Goal: Transaction & Acquisition: Purchase product/service

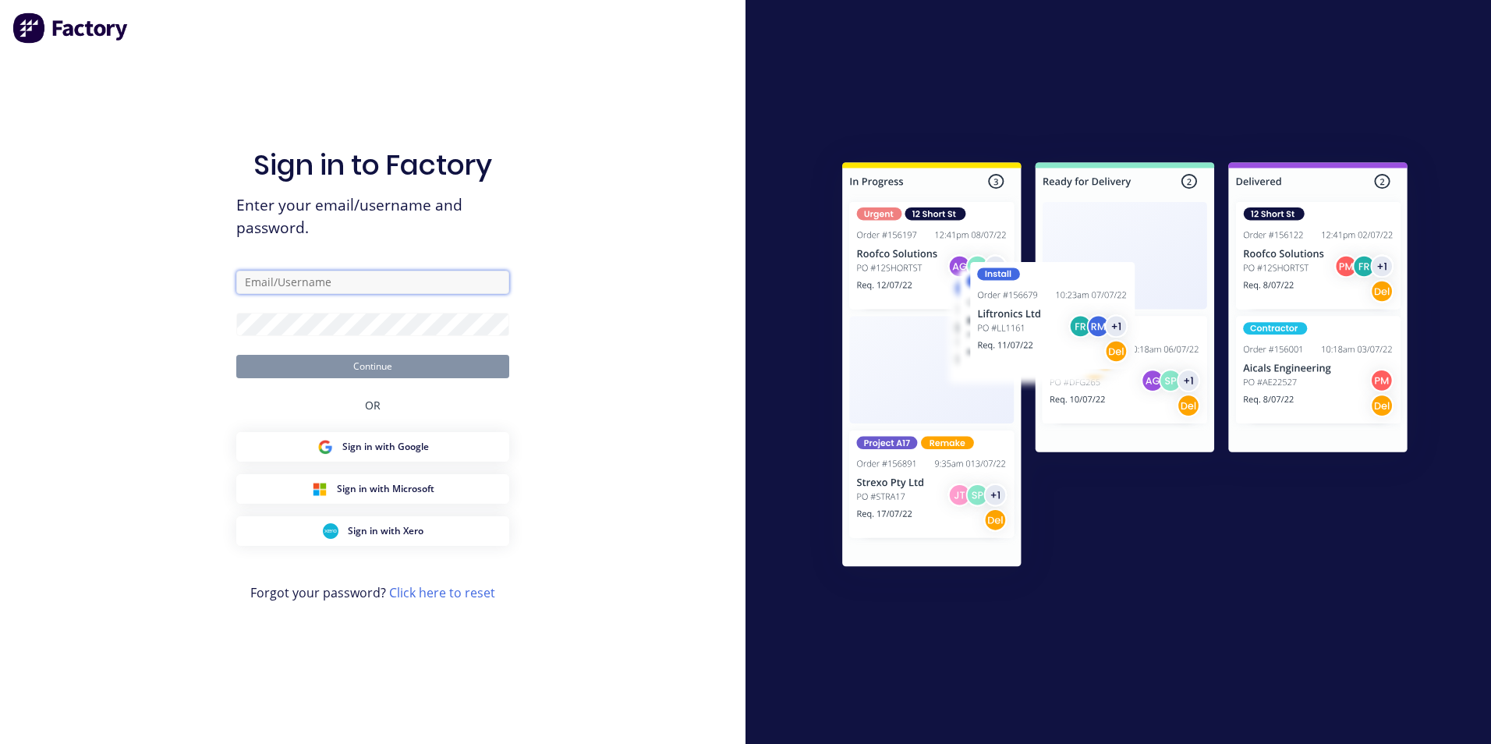
type input "[PERSON_NAME][EMAIL_ADDRESS][DOMAIN_NAME]"
click at [364, 373] on button "Continue" at bounding box center [372, 366] width 273 height 23
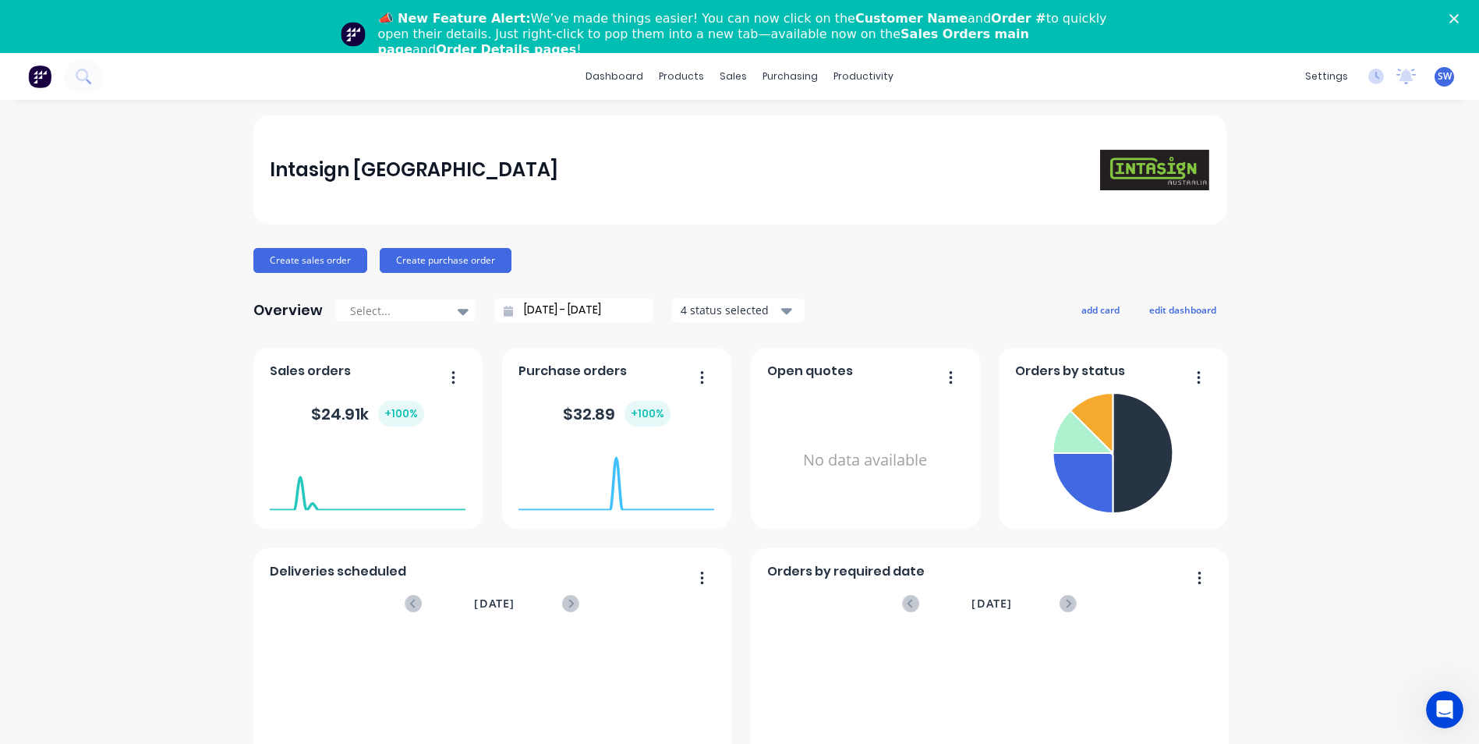
click at [1462, 12] on div "📣 New Feature Alert: We’ve made things easier! You can now click on the Custome…" at bounding box center [739, 34] width 1479 height 56
click at [1459, 16] on polygon "Close" at bounding box center [1453, 18] width 9 height 9
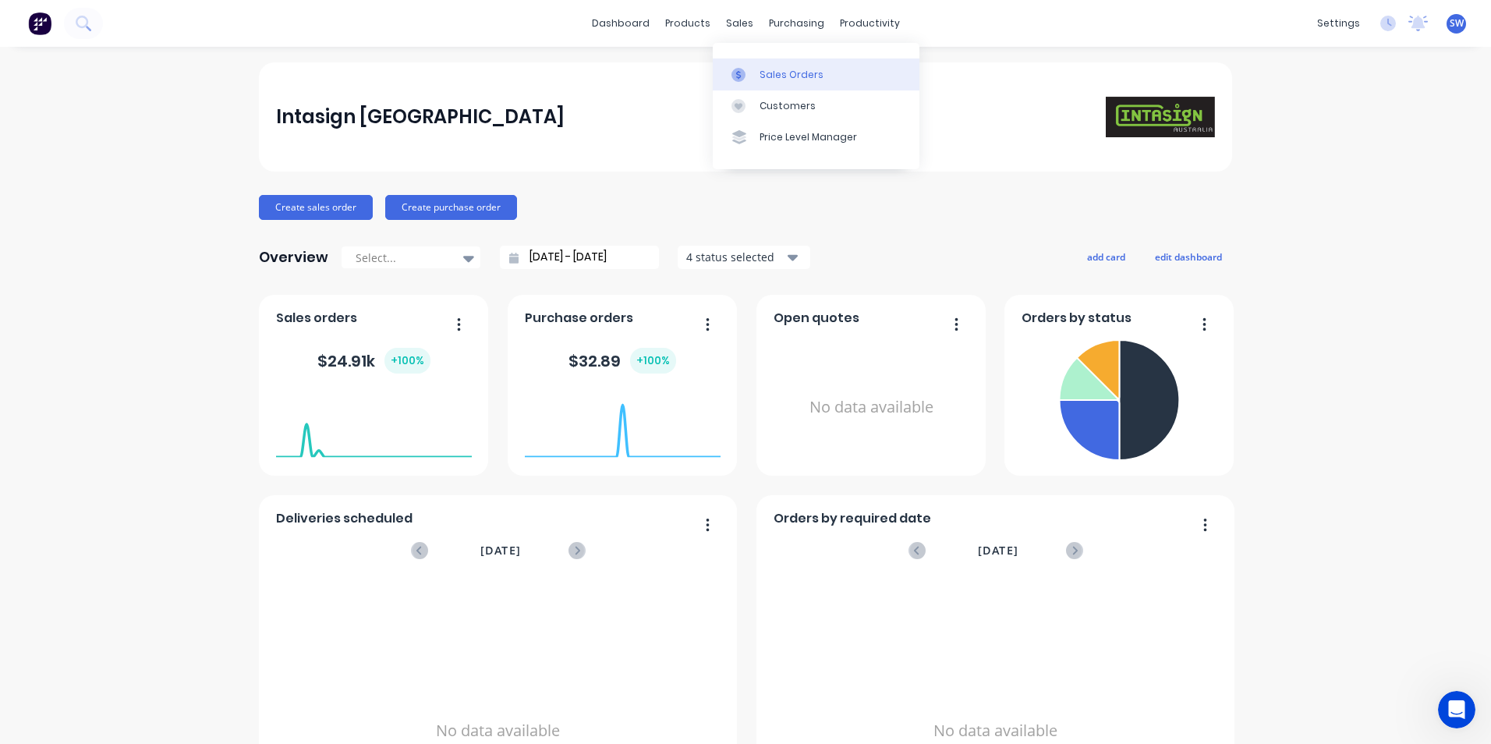
click at [766, 68] on div "Sales Orders" at bounding box center [791, 75] width 64 height 14
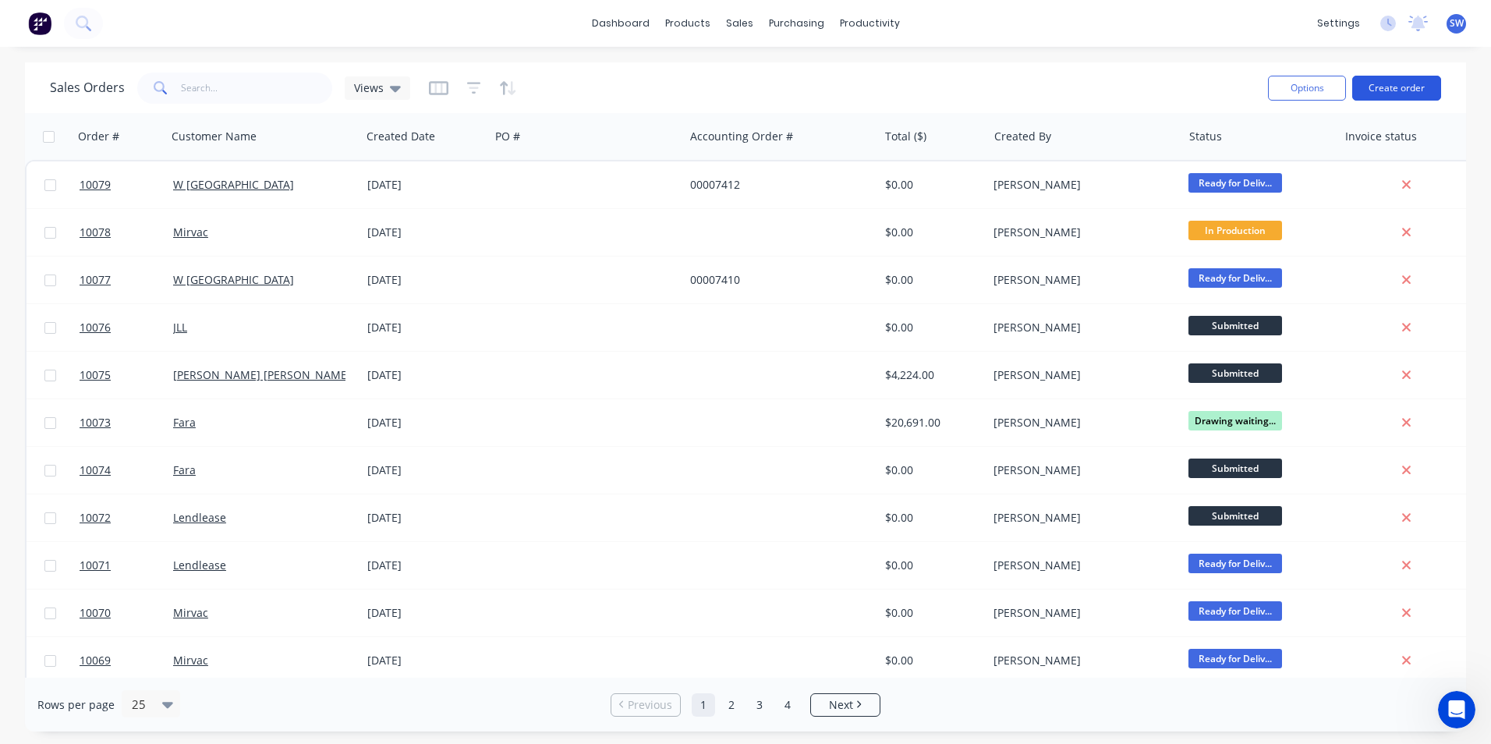
click at [1388, 83] on button "Create order" at bounding box center [1396, 88] width 89 height 25
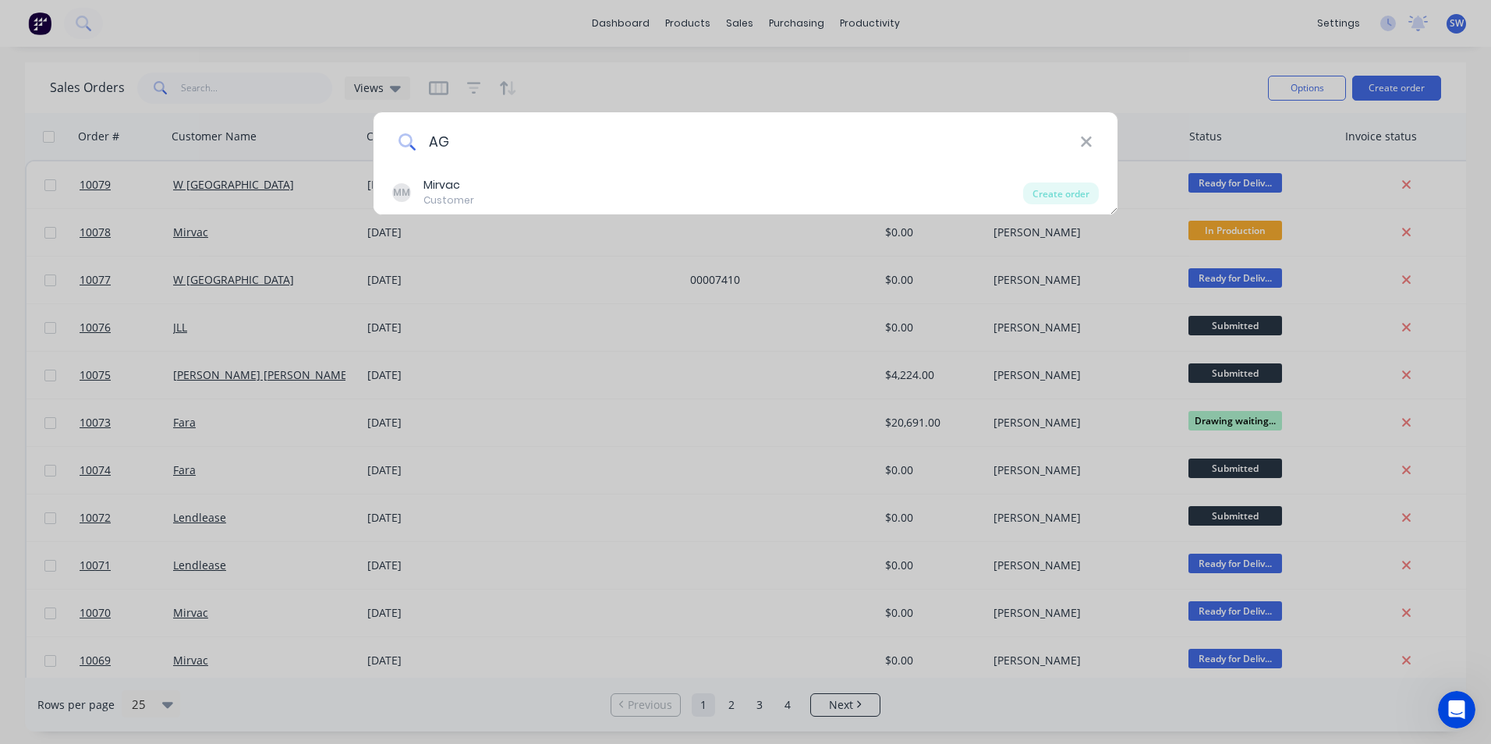
click at [493, 143] on input "AG" at bounding box center [748, 141] width 664 height 58
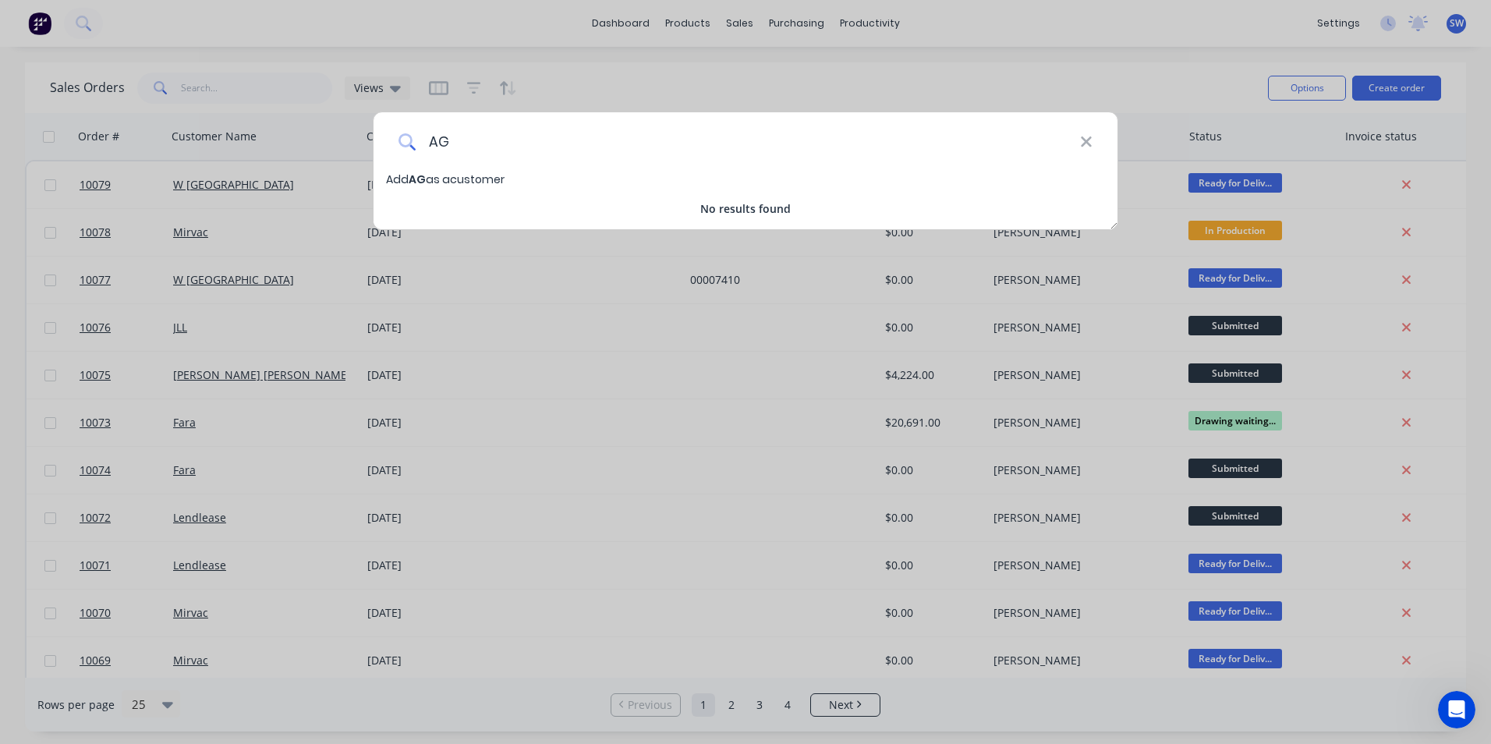
click at [459, 141] on input "AG" at bounding box center [748, 141] width 664 height 58
type input "A"
type input "agstudio"
click at [438, 180] on span "agstudio" at bounding box center [436, 180] width 54 height 16
select select "AU"
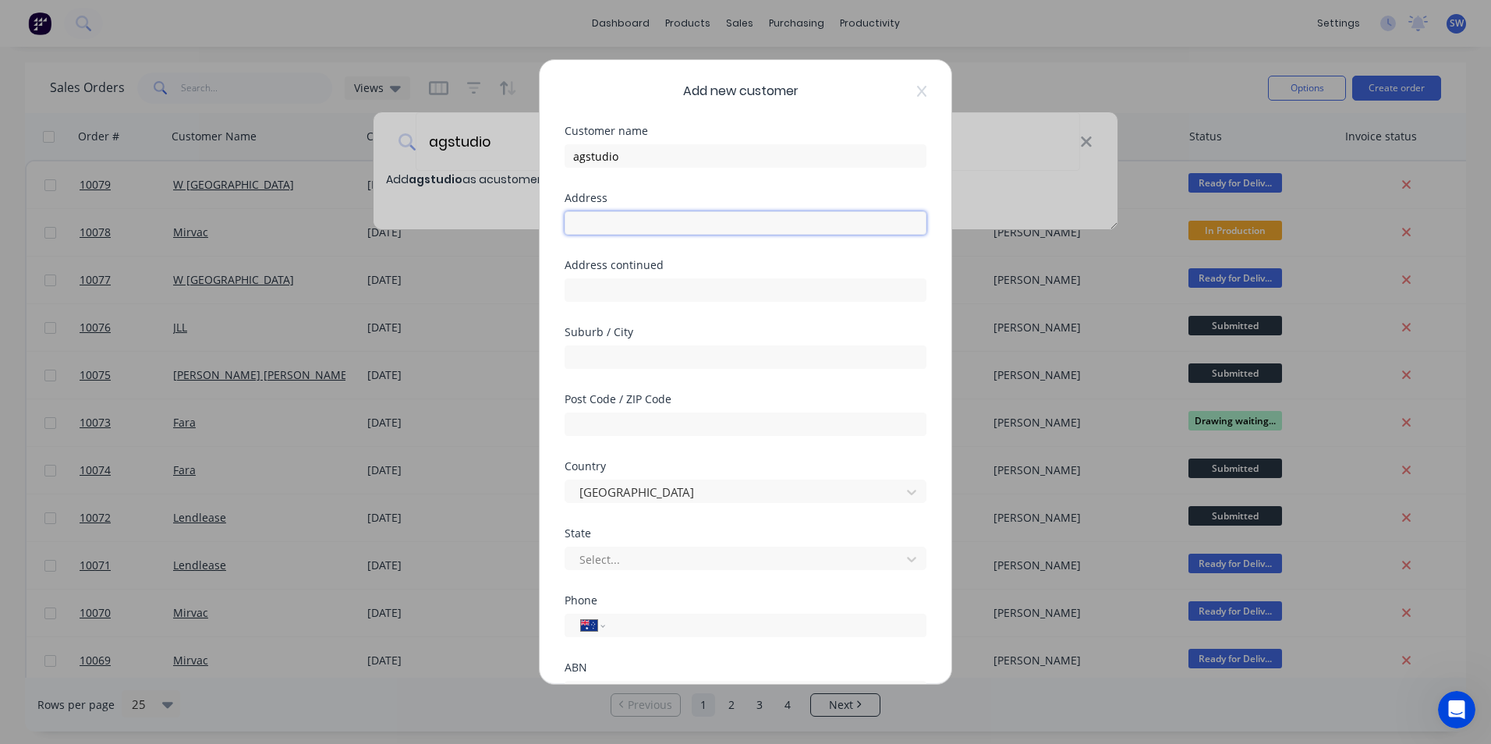
click at [588, 221] on input "text" at bounding box center [745, 222] width 362 height 23
click at [624, 232] on input "text" at bounding box center [745, 222] width 362 height 23
type input "PO Box 198"
click at [590, 290] on input "text" at bounding box center [745, 289] width 362 height 23
type input "Nundah"
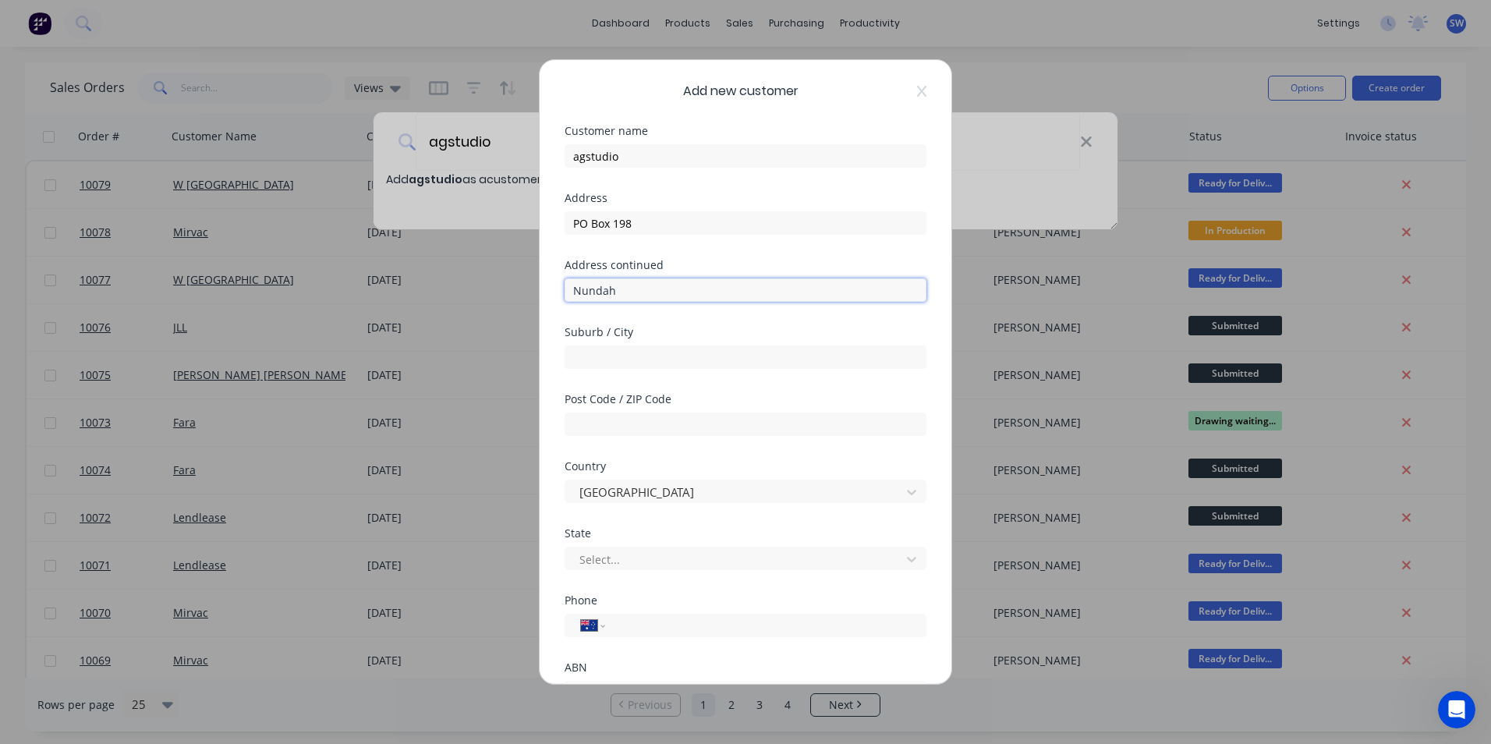
drag, startPoint x: 631, startPoint y: 291, endPoint x: 558, endPoint y: 297, distance: 72.8
click at [558, 297] on div "Add new customer Customer name agstudio Address PO Box 198 Address continued Nu…" at bounding box center [745, 372] width 412 height 624
click at [646, 360] on input "text" at bounding box center [745, 356] width 362 height 23
type input "Nundah"
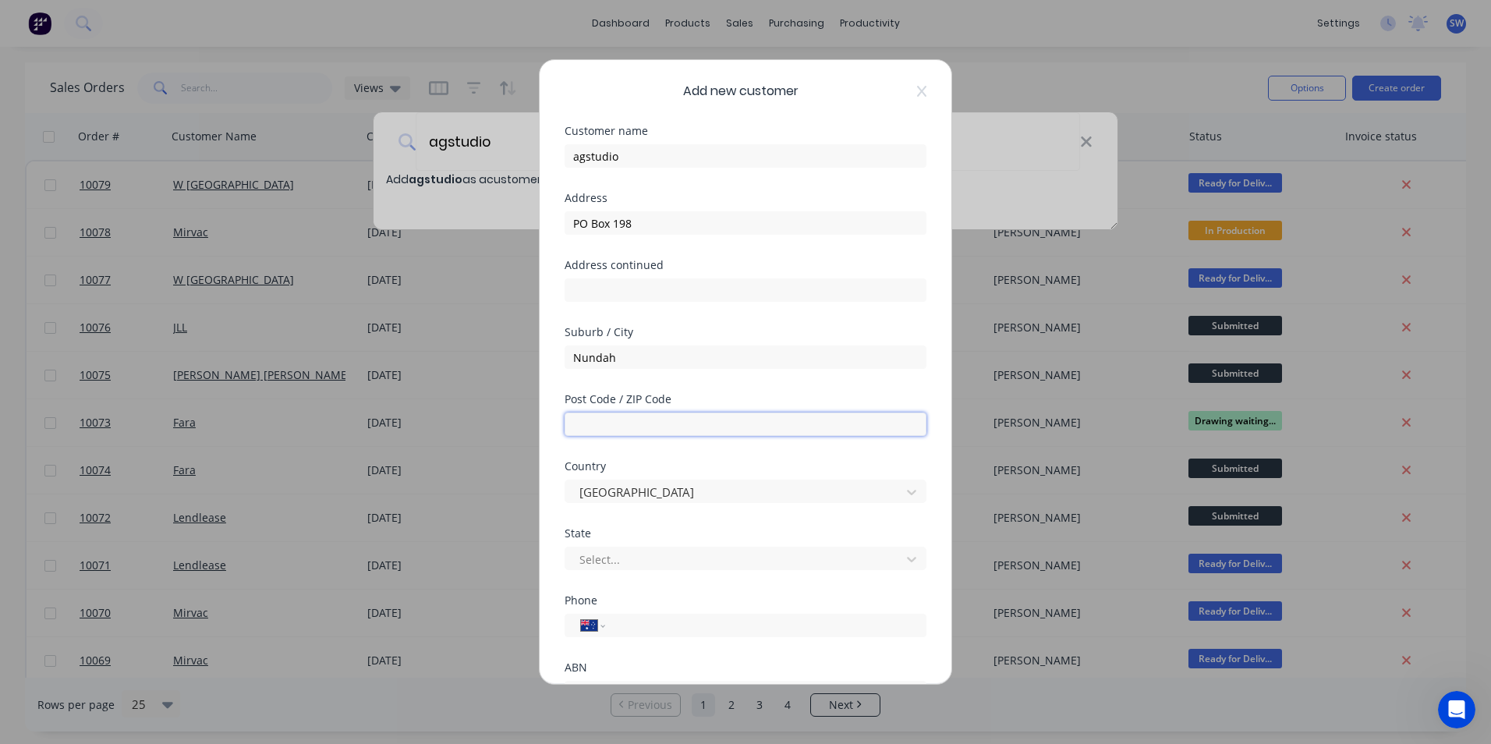
click at [609, 419] on input "text" at bounding box center [745, 423] width 362 height 23
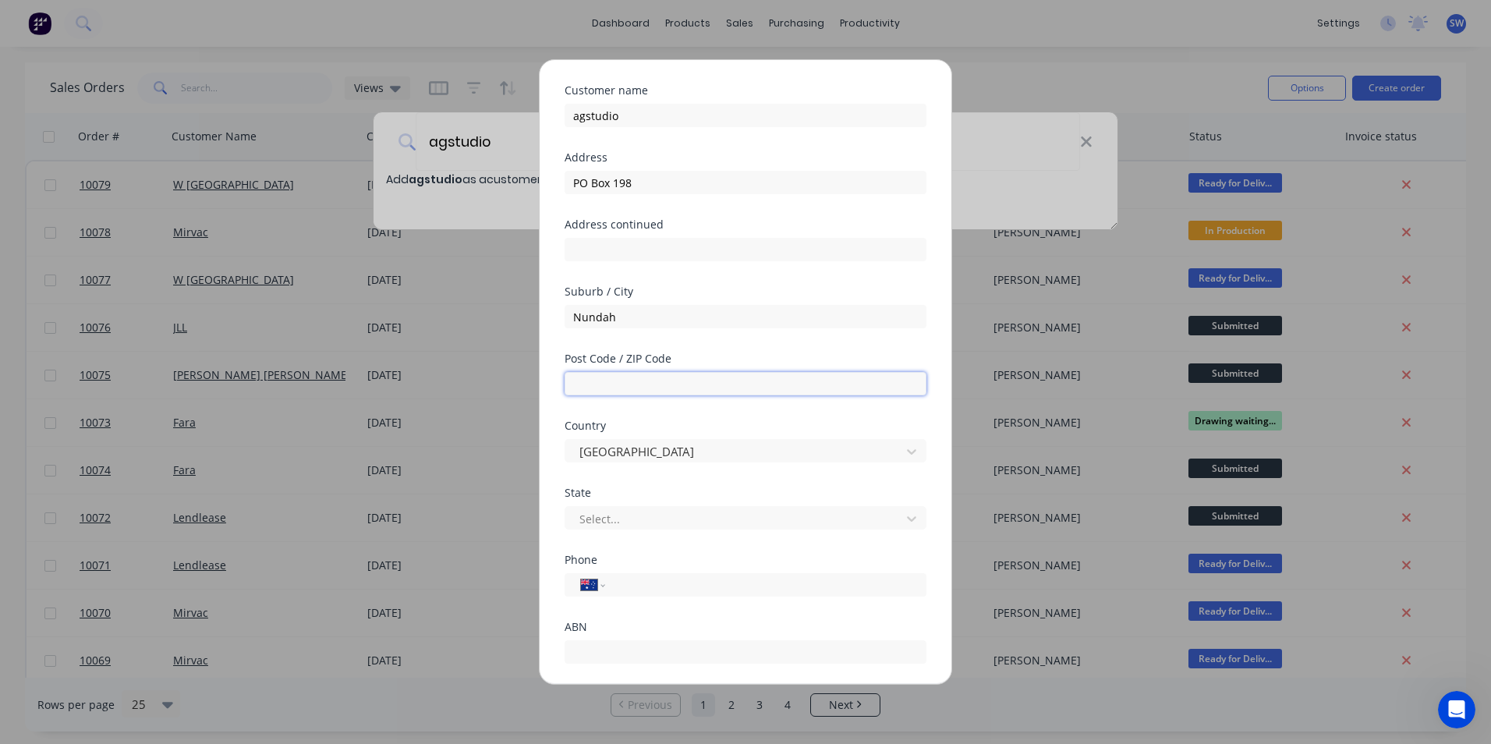
scroll to position [78, 0]
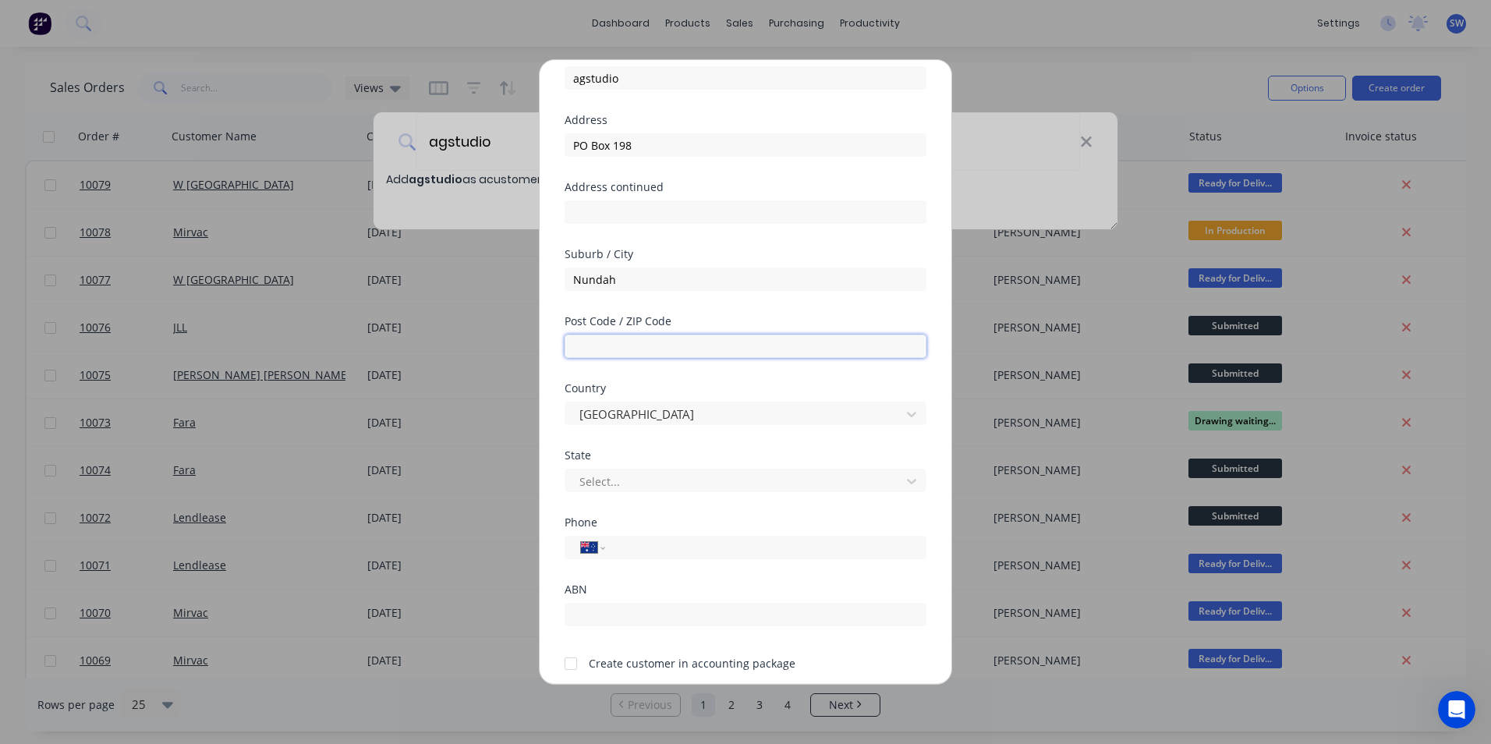
click at [637, 336] on input "text" at bounding box center [745, 345] width 362 height 23
drag, startPoint x: 621, startPoint y: 344, endPoint x: 515, endPoint y: 338, distance: 105.4
click at [516, 338] on div "Add new customer Customer name agstudio Address PO Box 198 Address continued Su…" at bounding box center [745, 372] width 1491 height 744
click at [597, 347] on input "text" at bounding box center [745, 345] width 362 height 23
click at [590, 346] on input "text" at bounding box center [745, 345] width 362 height 23
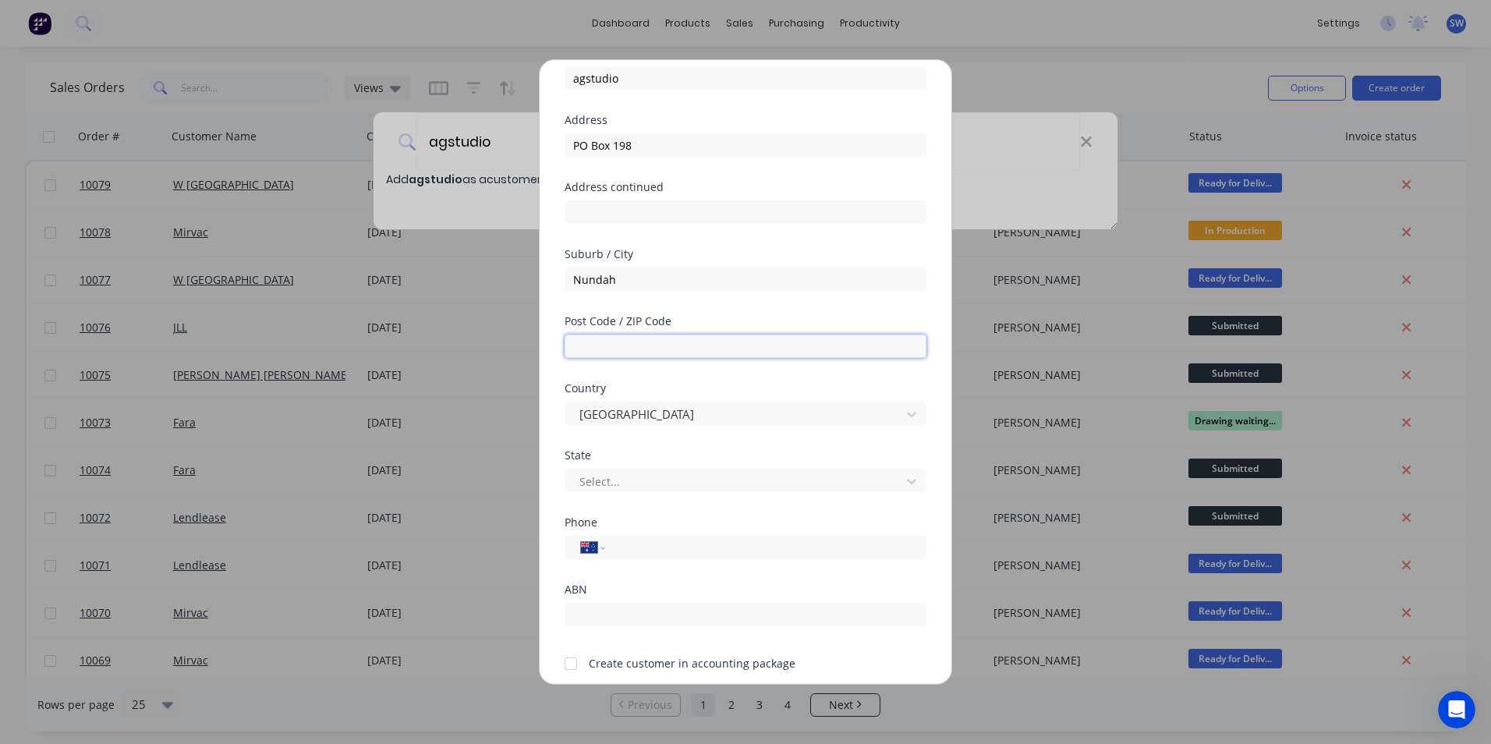
click at [652, 346] on input "text" at bounding box center [745, 345] width 362 height 23
click at [596, 345] on input "text" at bounding box center [745, 345] width 362 height 23
type input "4012"
click at [596, 476] on div at bounding box center [735, 481] width 315 height 19
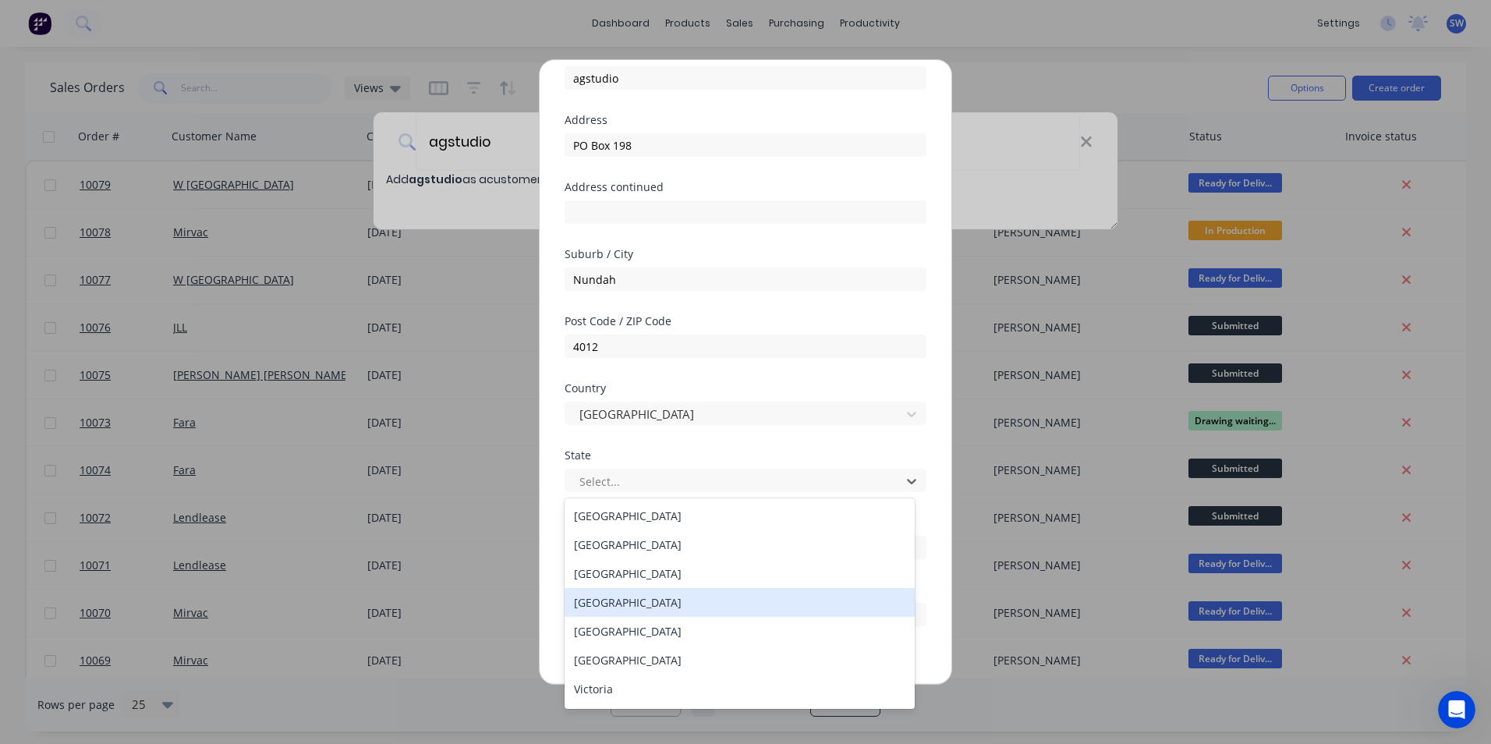
click at [604, 596] on div "[GEOGRAPHIC_DATA]" at bounding box center [739, 602] width 350 height 29
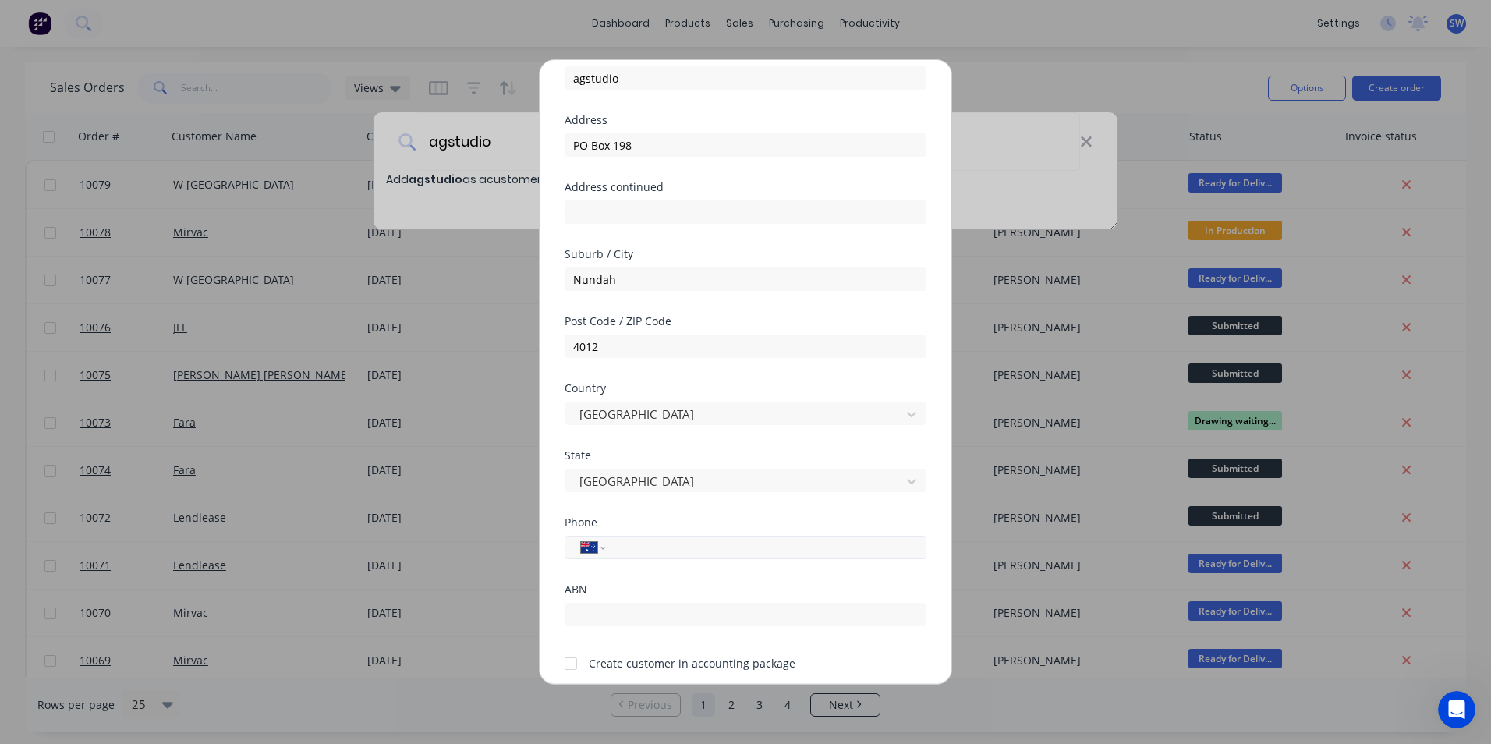
click at [625, 545] on input "tel" at bounding box center [763, 548] width 294 height 18
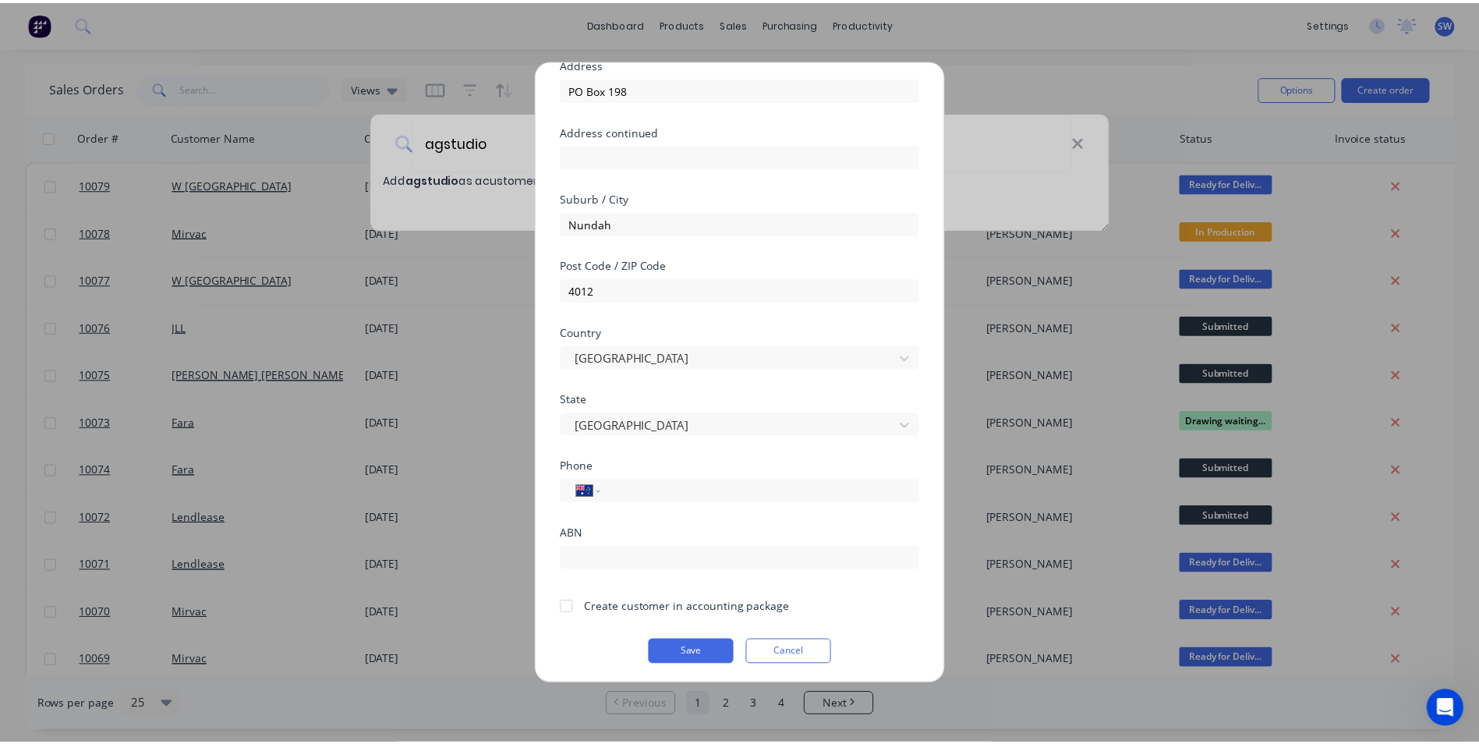
scroll to position [137, 0]
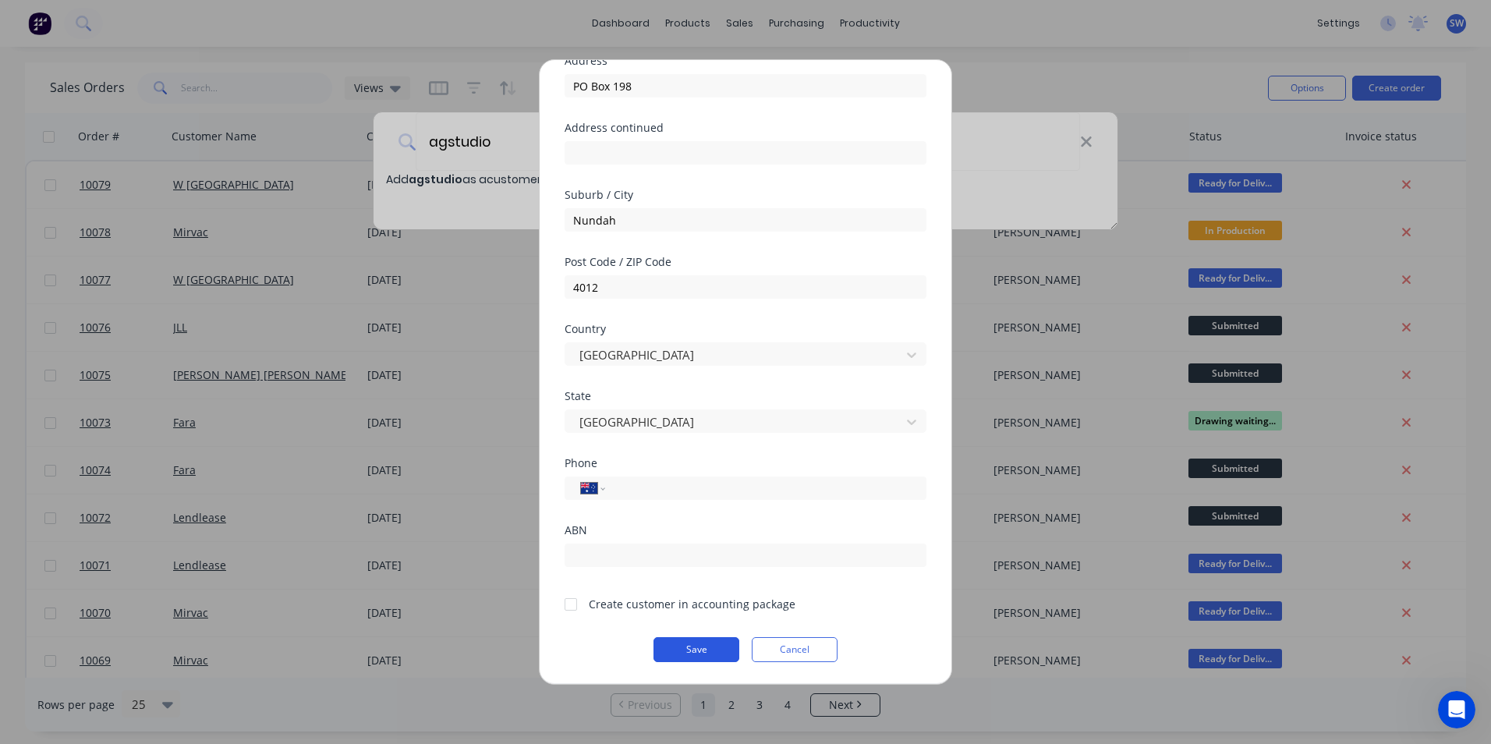
click at [687, 646] on button "Save" at bounding box center [696, 649] width 86 height 25
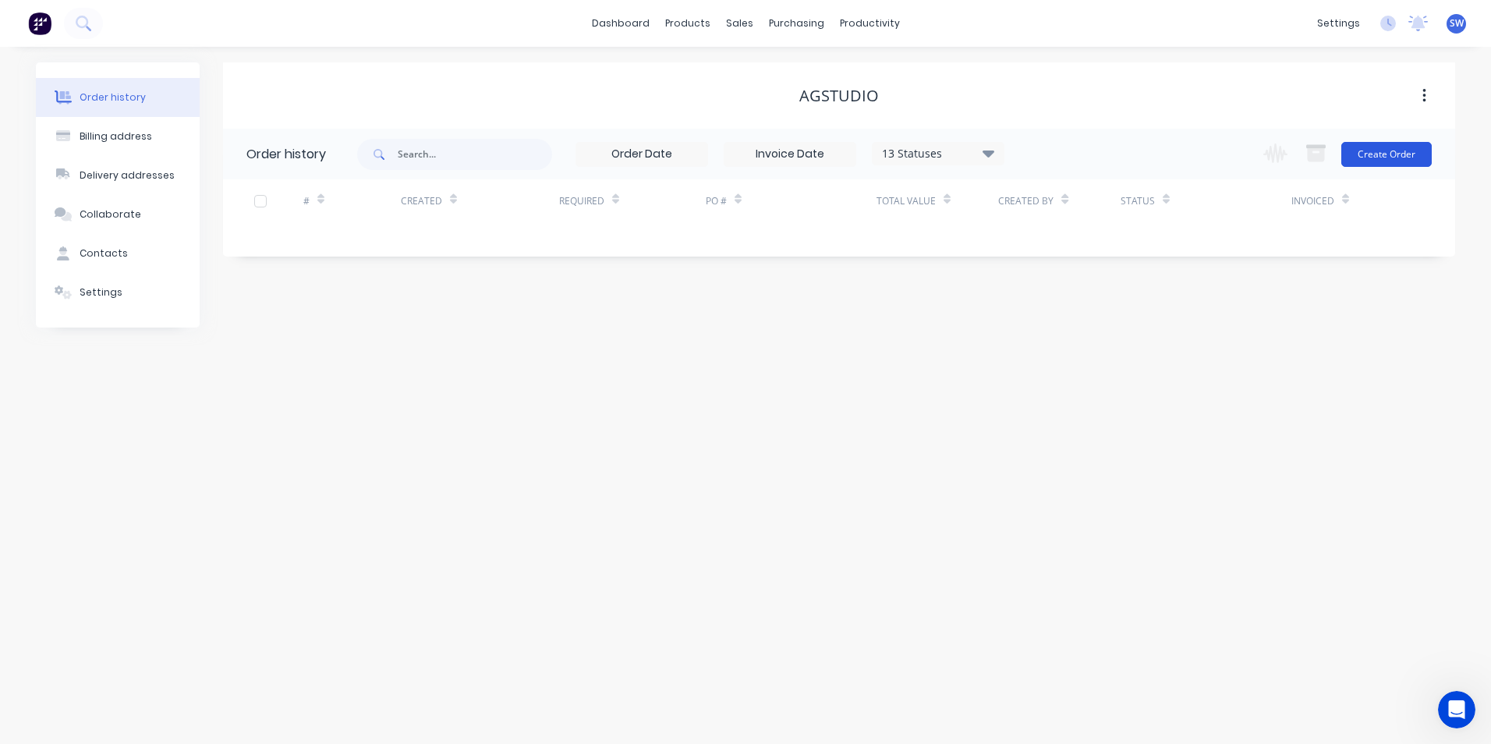
click at [1400, 154] on button "Create Order" at bounding box center [1386, 154] width 90 height 25
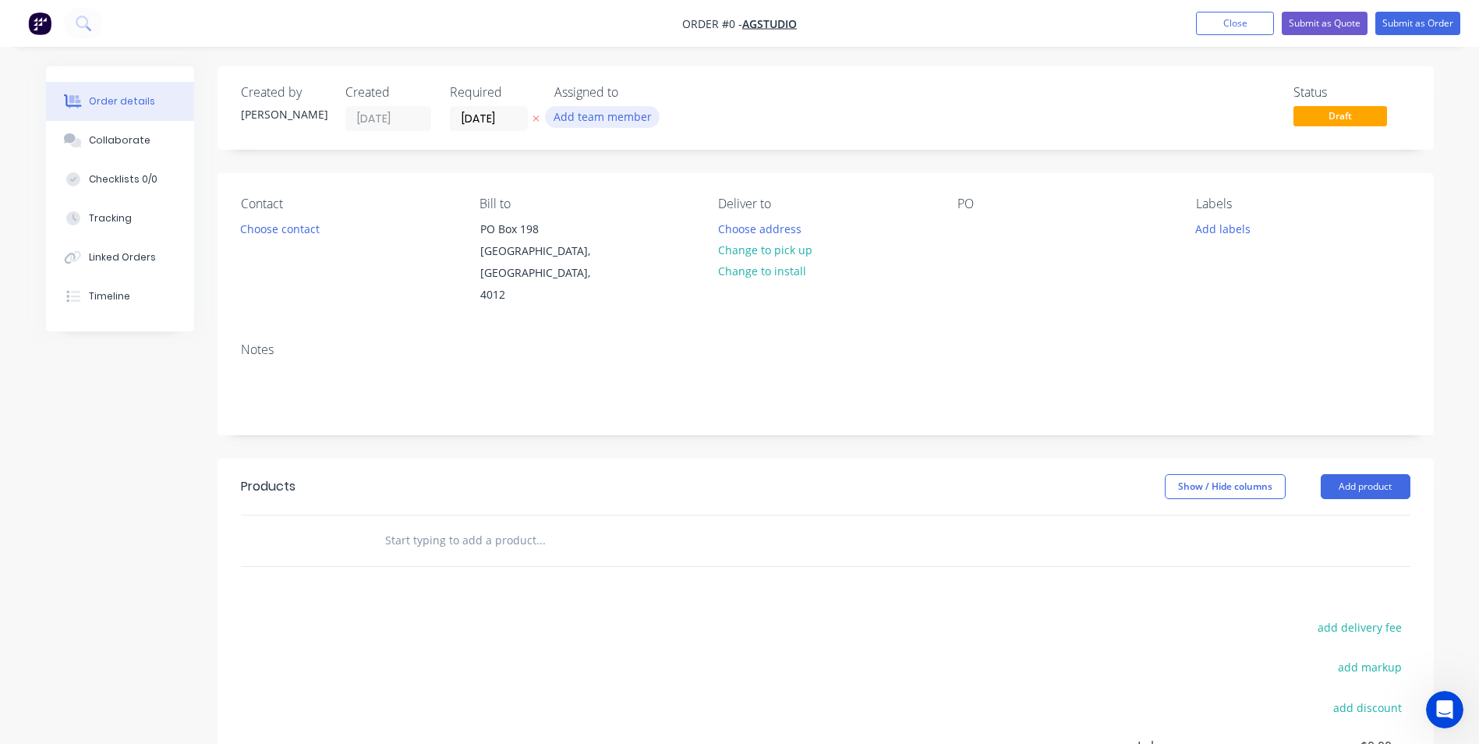
click at [598, 122] on button "Add team member" at bounding box center [602, 116] width 115 height 21
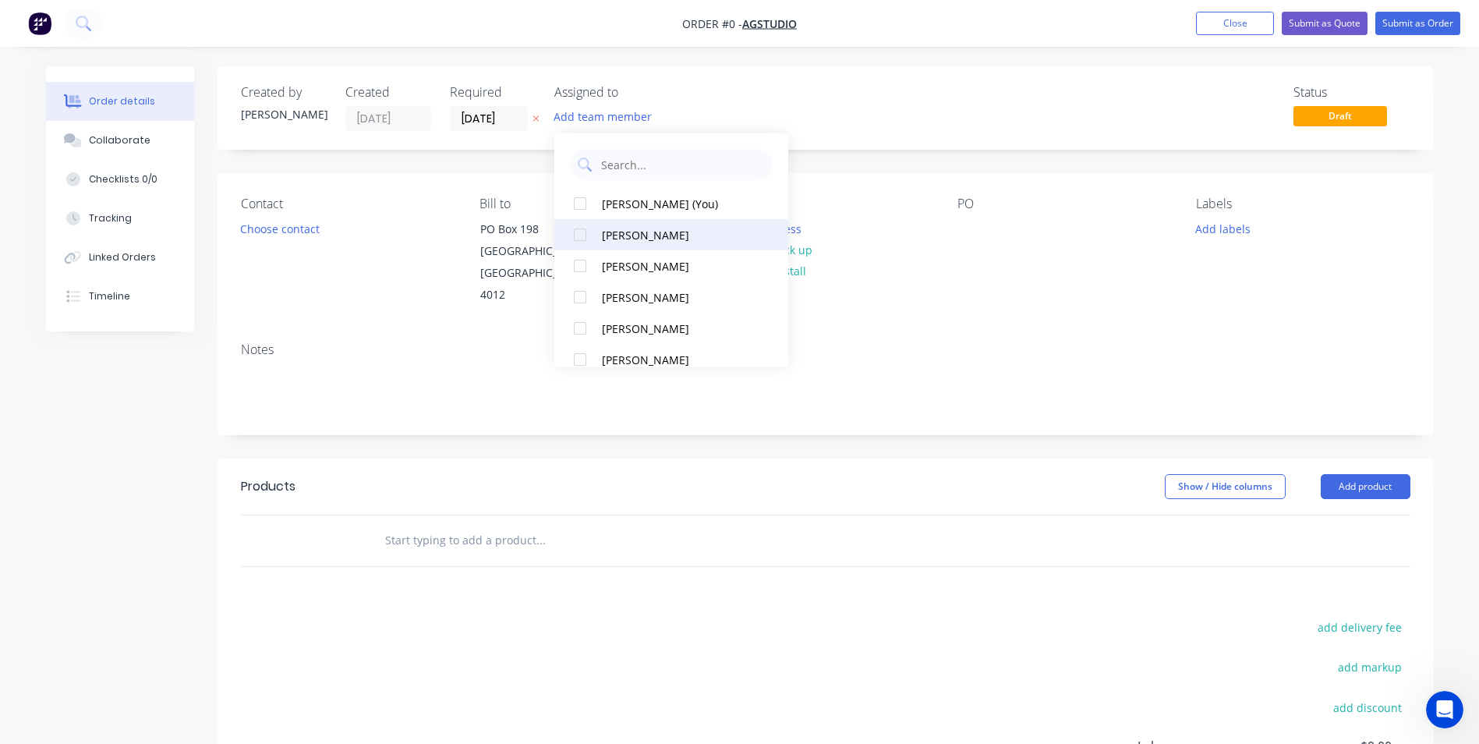
click at [582, 235] on div at bounding box center [579, 234] width 31 height 31
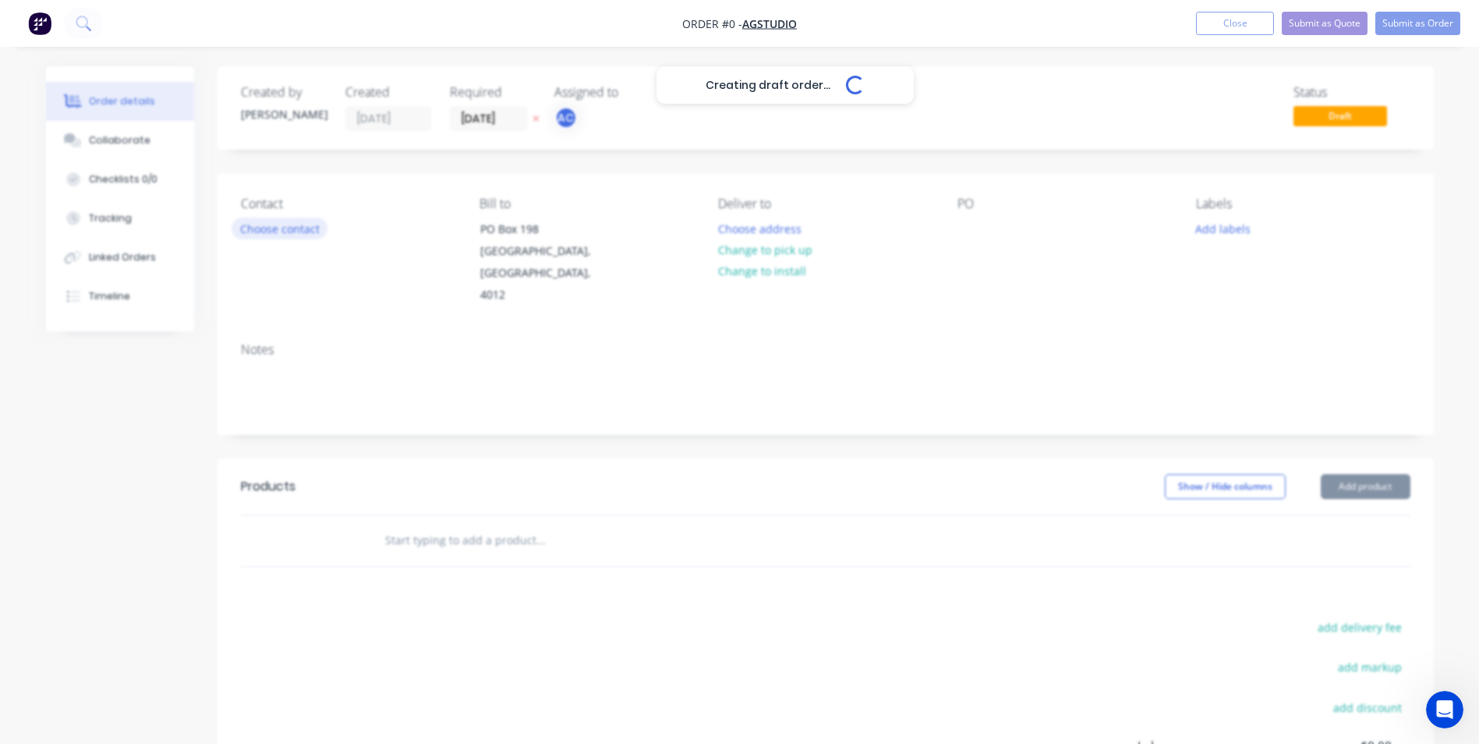
click at [275, 232] on div "Creating draft order... Loading... Order details Collaborate Checklists 0/0 Tra…" at bounding box center [739, 515] width 1419 height 898
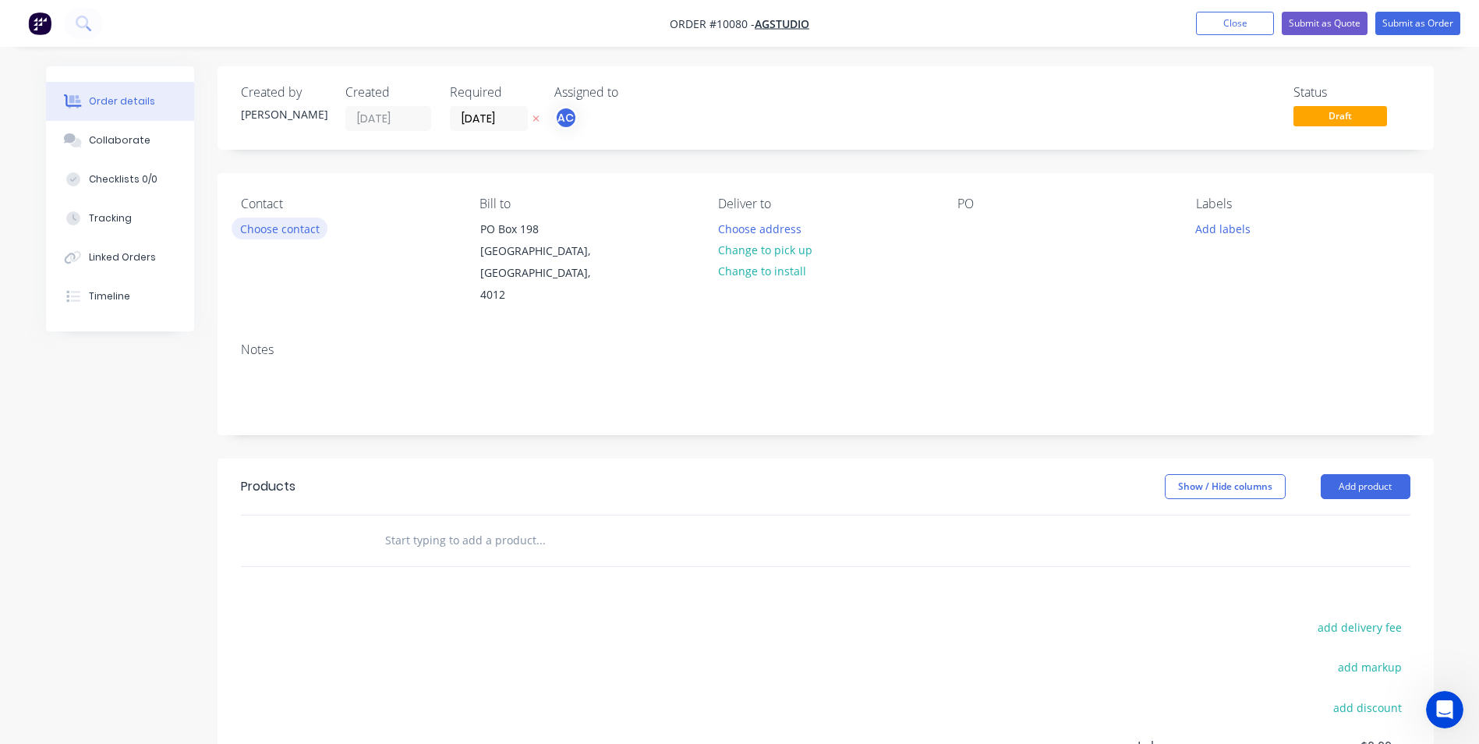
click at [258, 225] on button "Choose contact" at bounding box center [280, 228] width 96 height 21
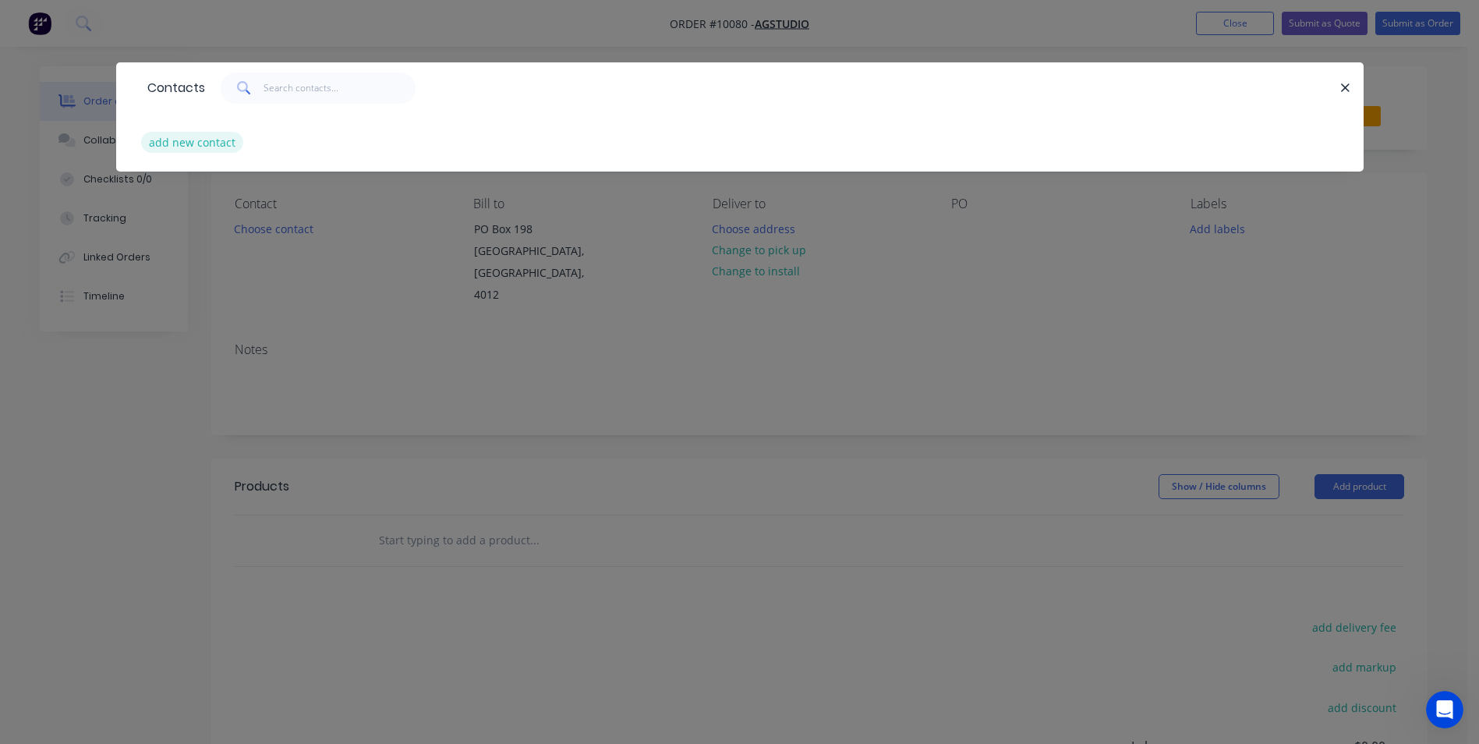
click at [199, 147] on button "add new contact" at bounding box center [192, 142] width 103 height 21
select select "AU"
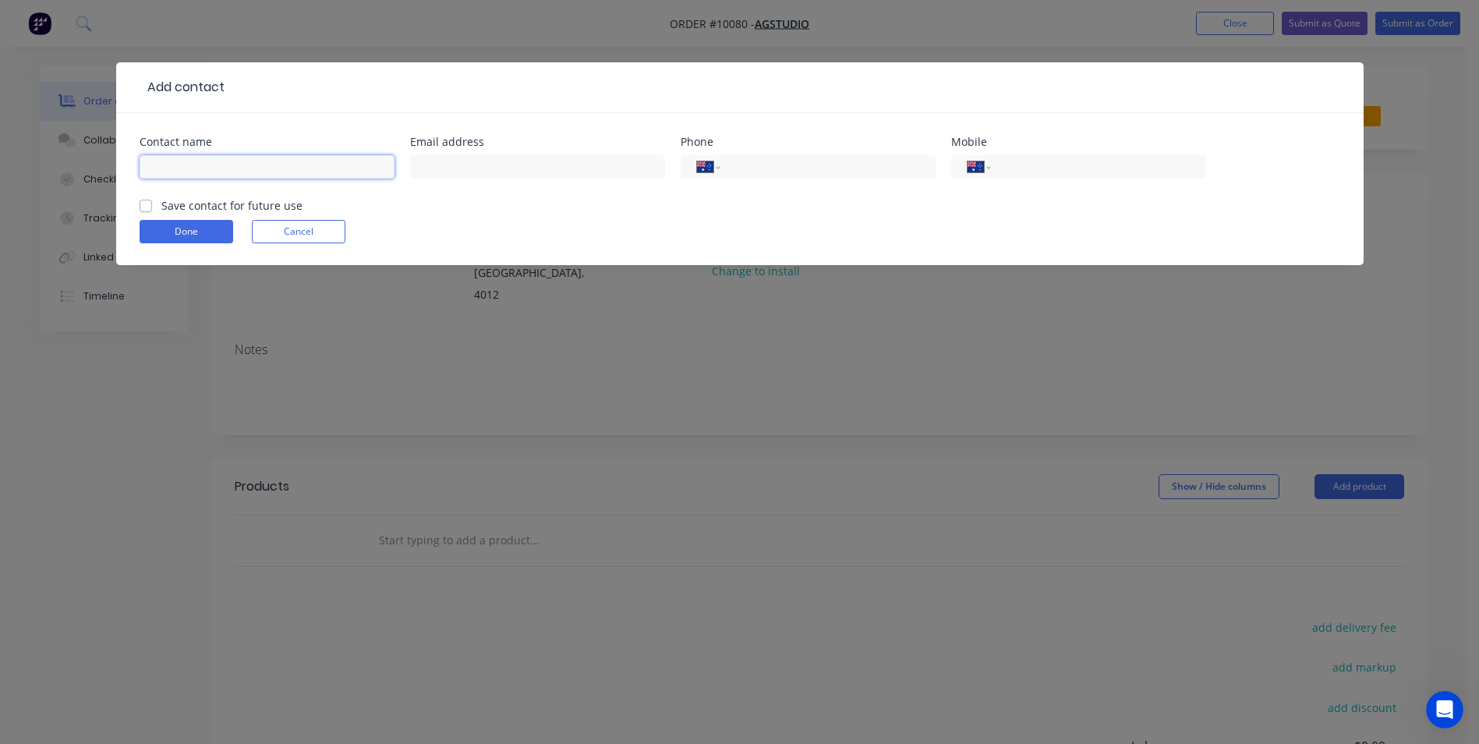
click at [193, 164] on input "text" at bounding box center [267, 166] width 255 height 23
type input "[PERSON_NAME]"
click at [448, 164] on input "text" at bounding box center [537, 166] width 255 height 23
type input "[EMAIL_ADDRESS][DOMAIN_NAME]"
click at [760, 167] on input "tel" at bounding box center [824, 167] width 187 height 18
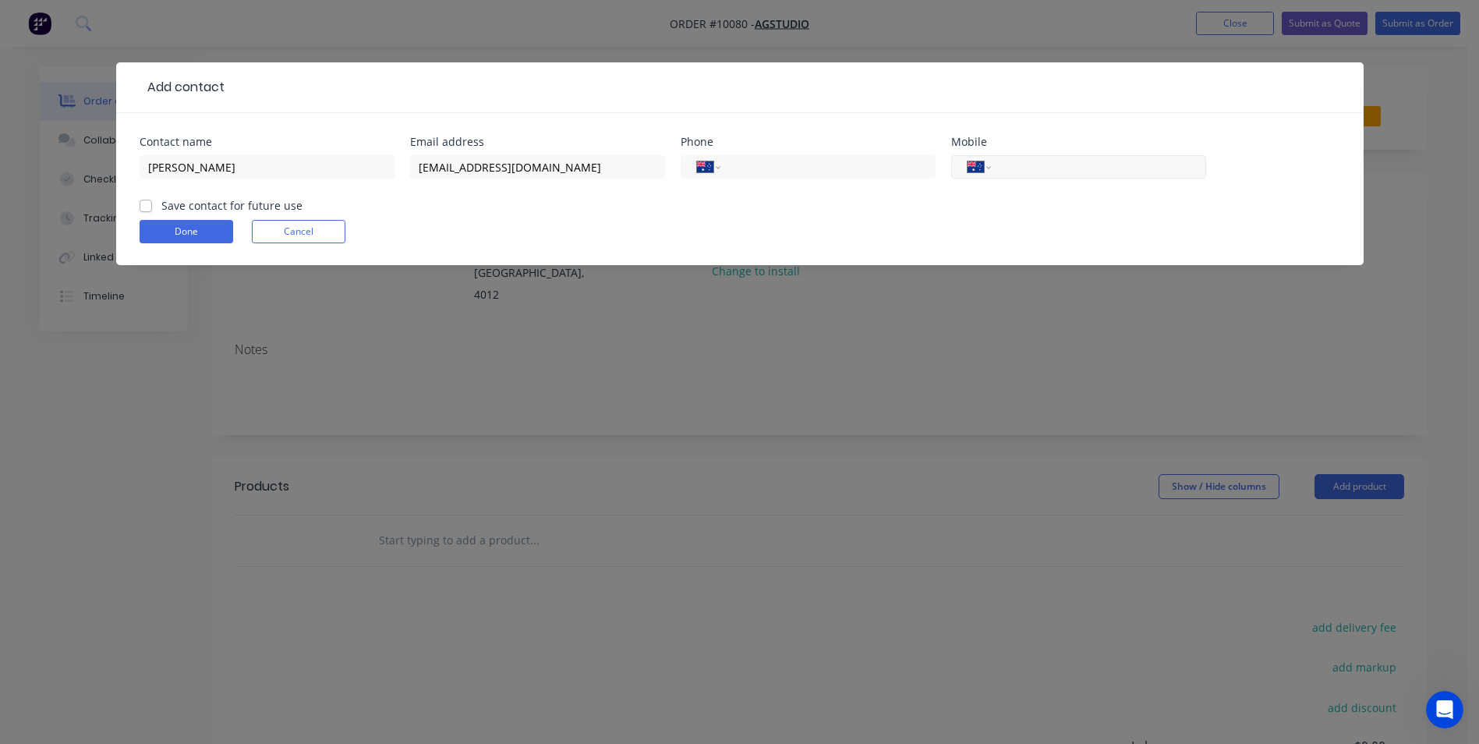
click at [1023, 167] on input "tel" at bounding box center [1095, 167] width 187 height 18
type input "0452 198 227"
click at [204, 223] on button "Done" at bounding box center [187, 231] width 94 height 23
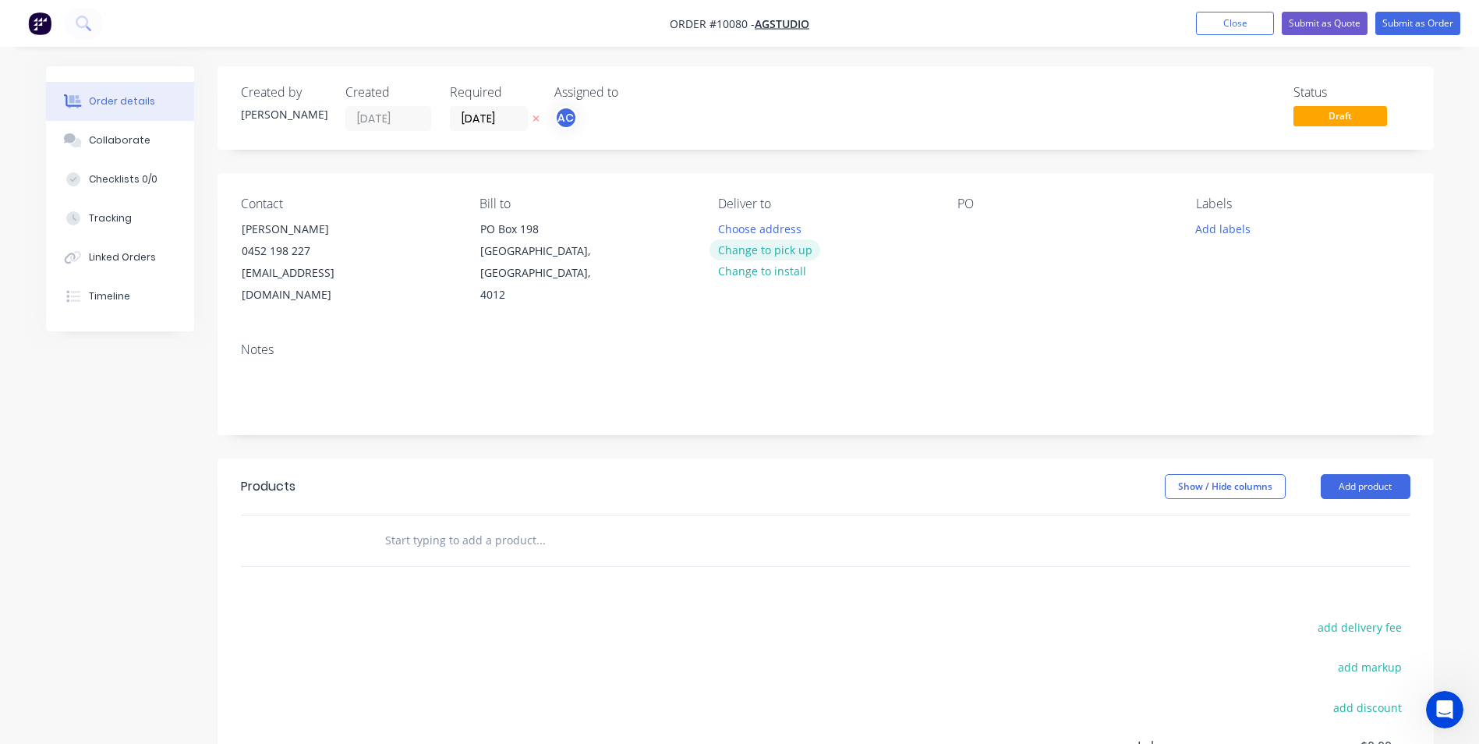
click at [759, 246] on button "Change to pick up" at bounding box center [764, 249] width 111 height 21
click at [1362, 474] on button "Add product" at bounding box center [1366, 486] width 90 height 25
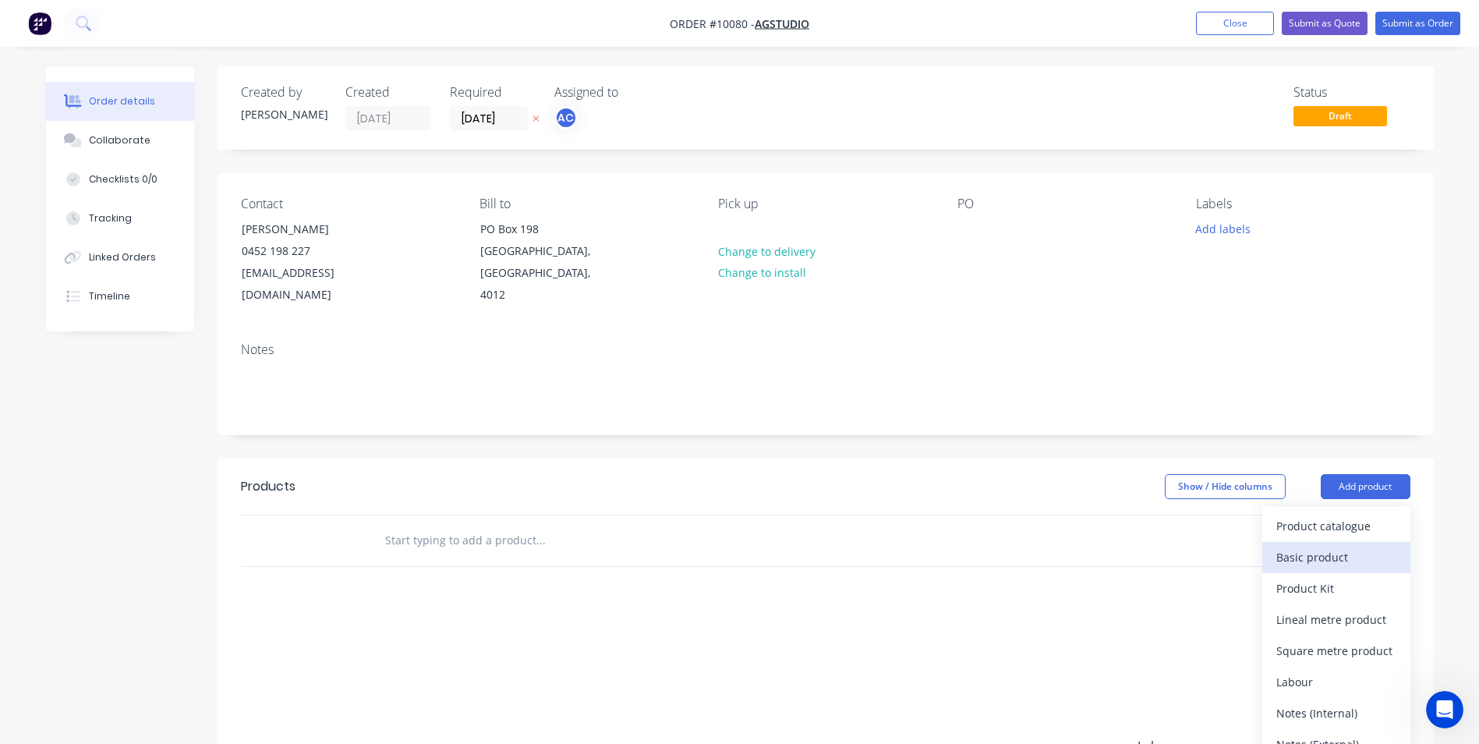
click at [1309, 546] on div "Basic product" at bounding box center [1336, 557] width 120 height 23
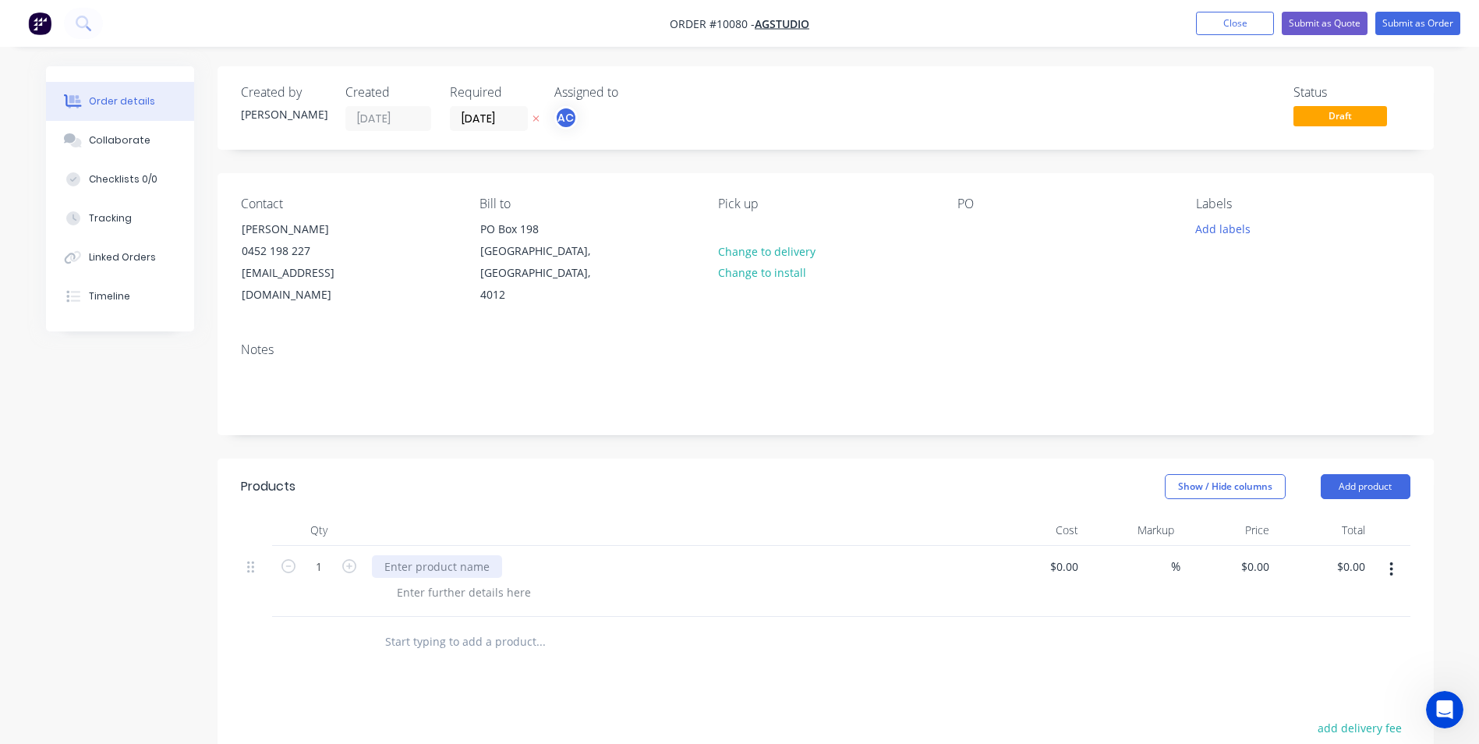
click at [406, 555] on div at bounding box center [437, 566] width 130 height 23
click at [413, 581] on div at bounding box center [463, 592] width 159 height 23
click at [1070, 555] on input at bounding box center [1067, 566] width 36 height 23
type input "$975.00"
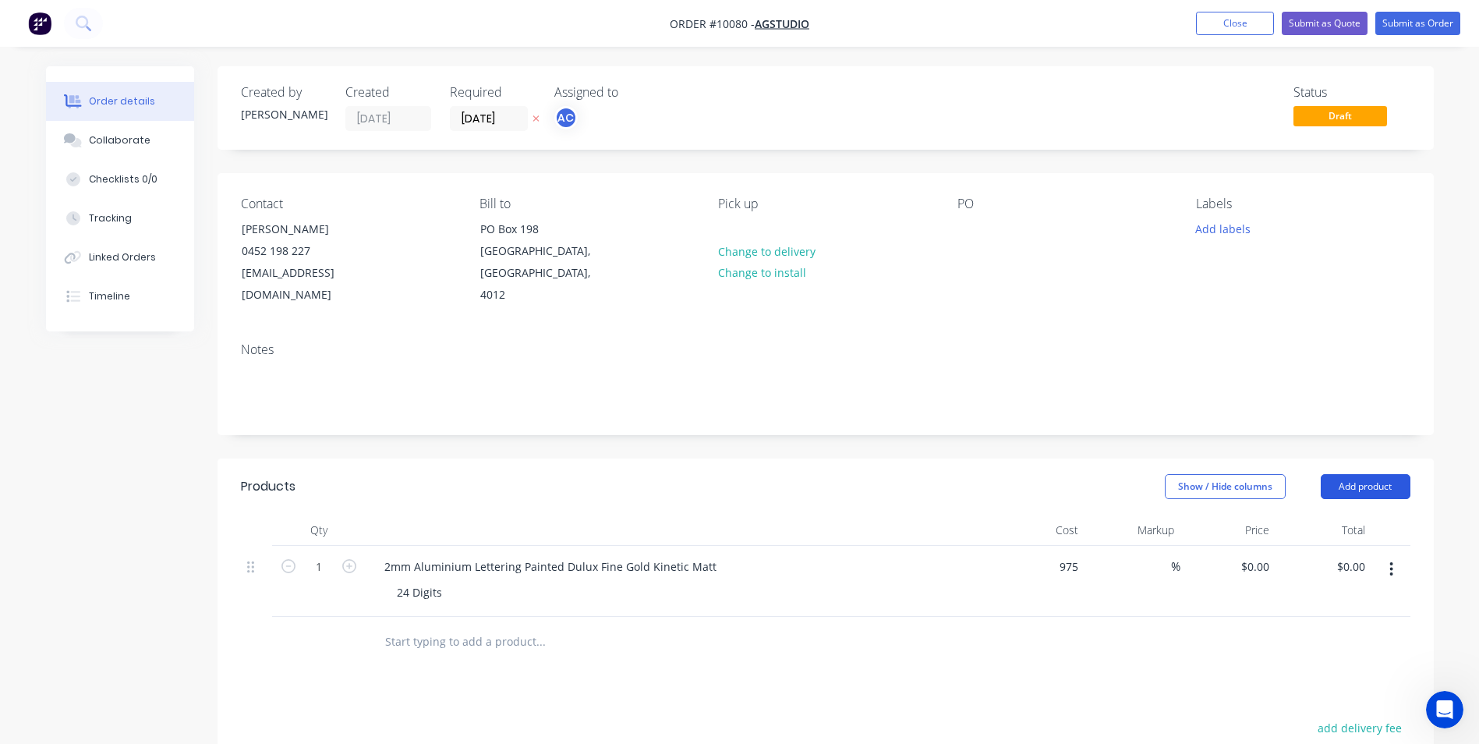
type input "$975.00"
click at [125, 136] on div "Collaborate" at bounding box center [120, 140] width 62 height 14
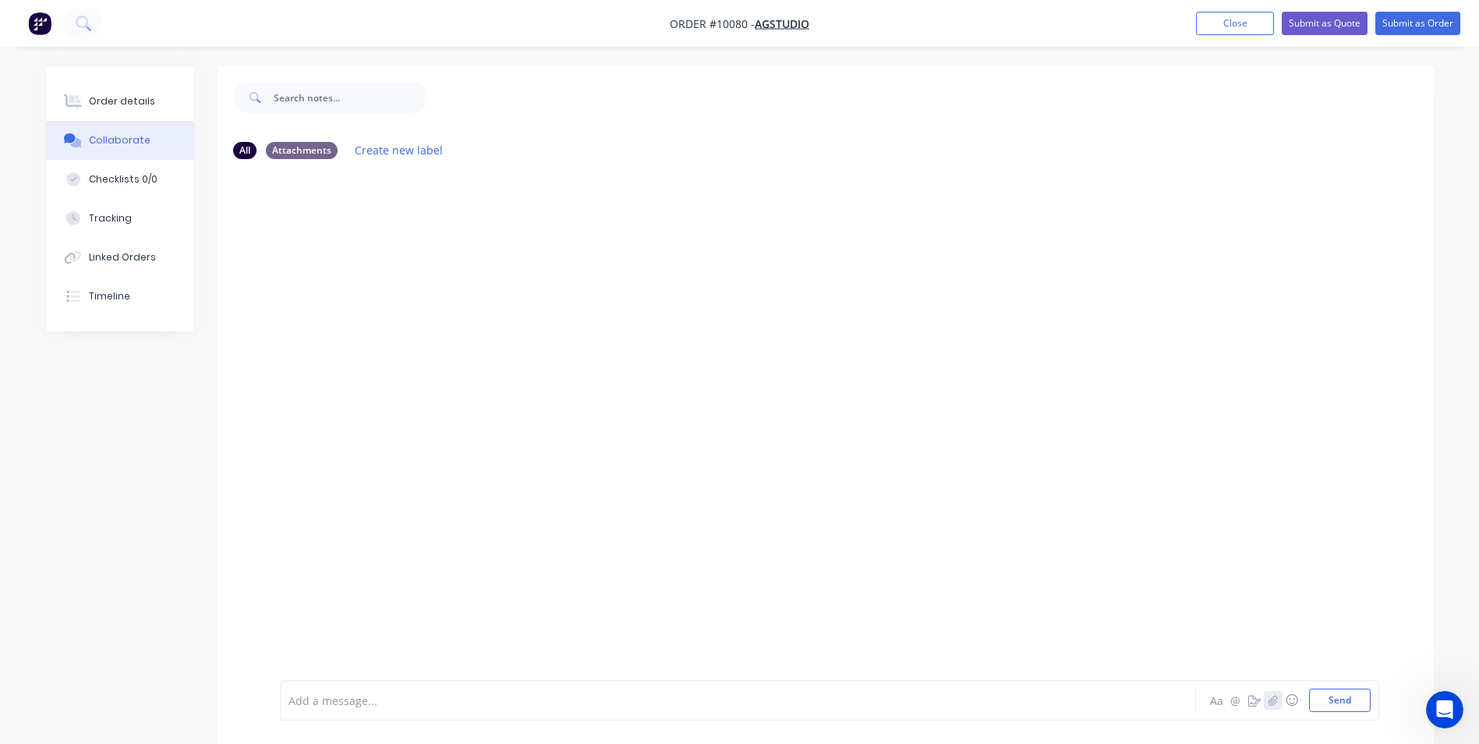
click at [1271, 703] on icon "button" at bounding box center [1272, 700] width 9 height 11
click at [1346, 702] on button "Send" at bounding box center [1340, 699] width 62 height 23
click at [590, 285] on icon "button" at bounding box center [592, 291] width 5 height 18
click at [360, 406] on div "SW You 09:53am [DATE] T101559 - 125mm High Gold Numbers.pdf Labels Download Del…" at bounding box center [826, 426] width 1216 height 508
click at [1235, 704] on button "@" at bounding box center [1235, 700] width 19 height 19
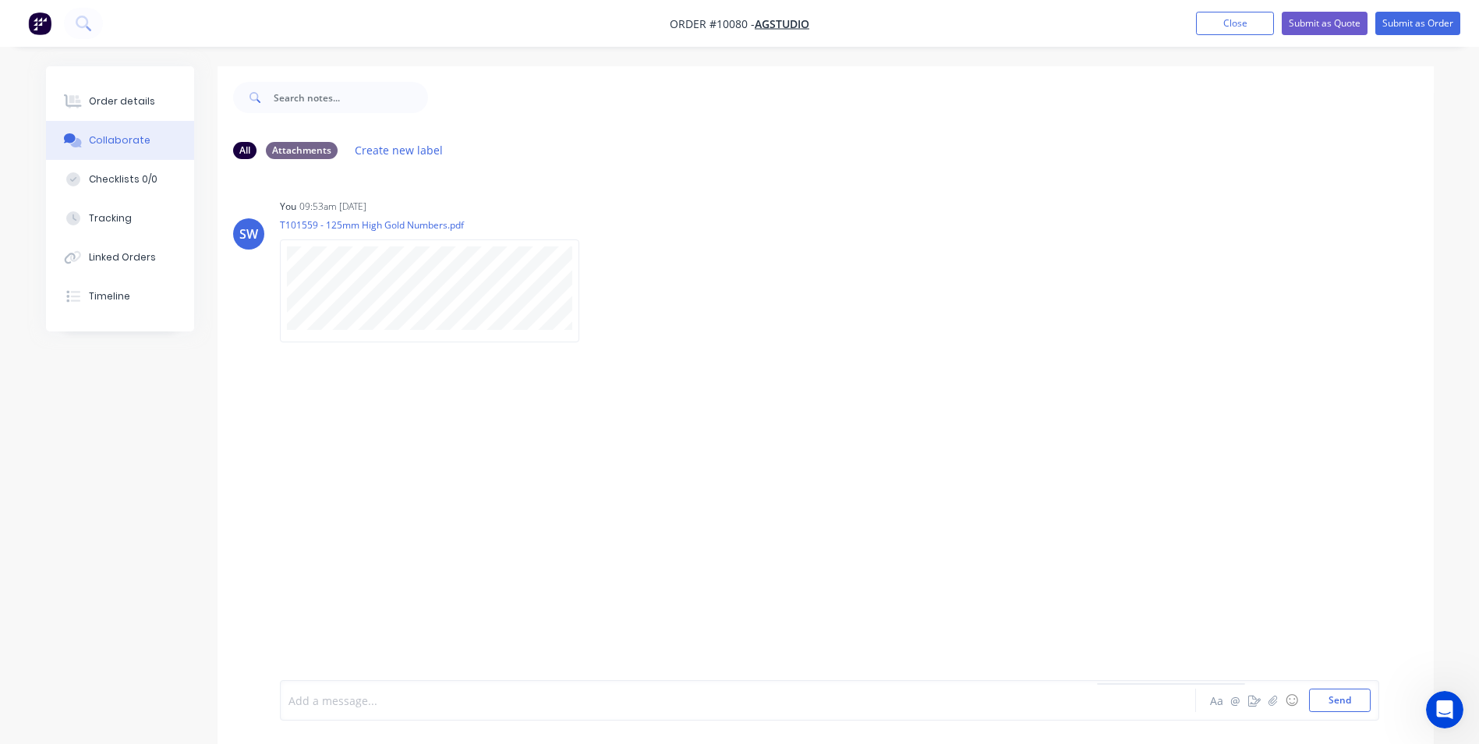
click at [366, 699] on div at bounding box center [694, 700] width 811 height 16
click at [1208, 702] on button "Aa" at bounding box center [1217, 700] width 19 height 19
click at [1238, 706] on button "@" at bounding box center [1235, 700] width 19 height 19
click at [143, 104] on div "Order details" at bounding box center [122, 101] width 66 height 14
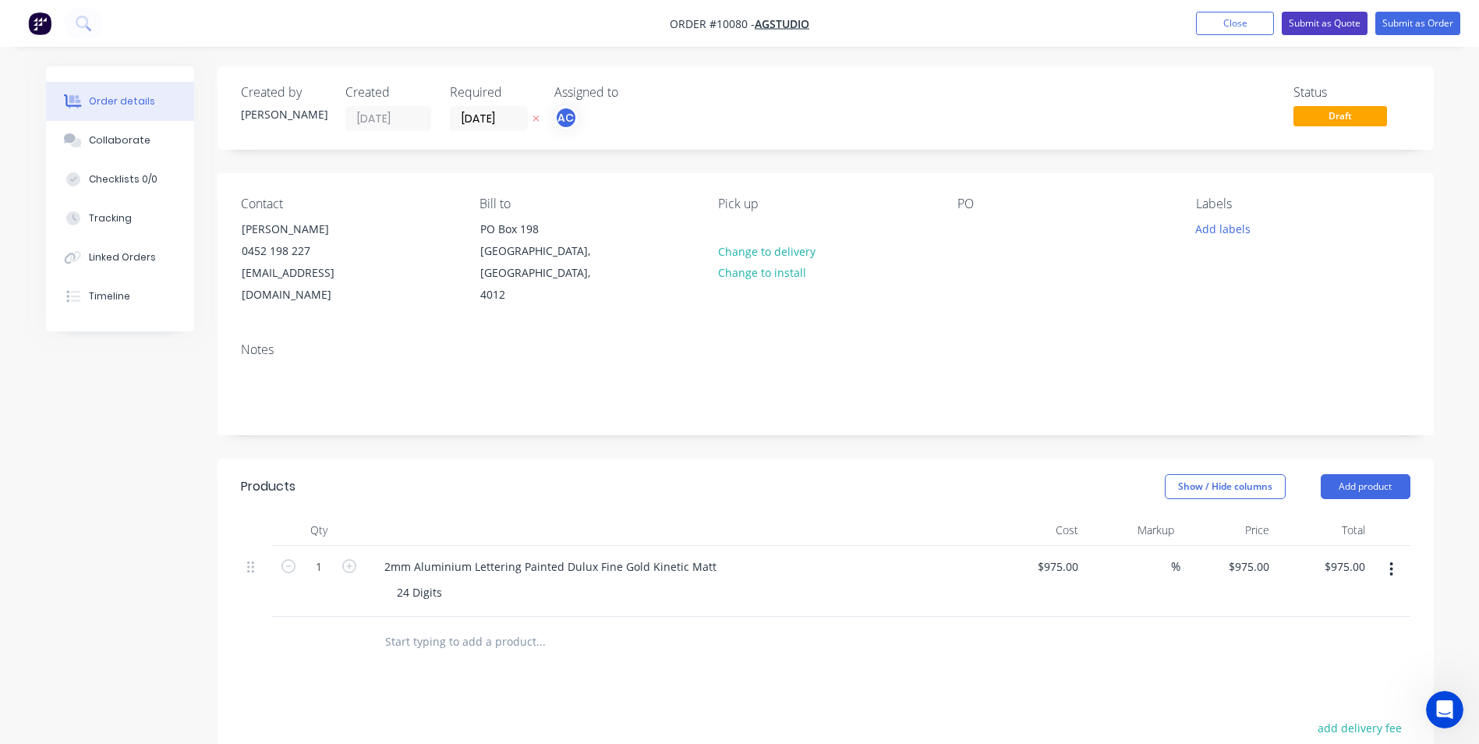
click at [1324, 19] on button "Submit as Quote" at bounding box center [1325, 23] width 86 height 23
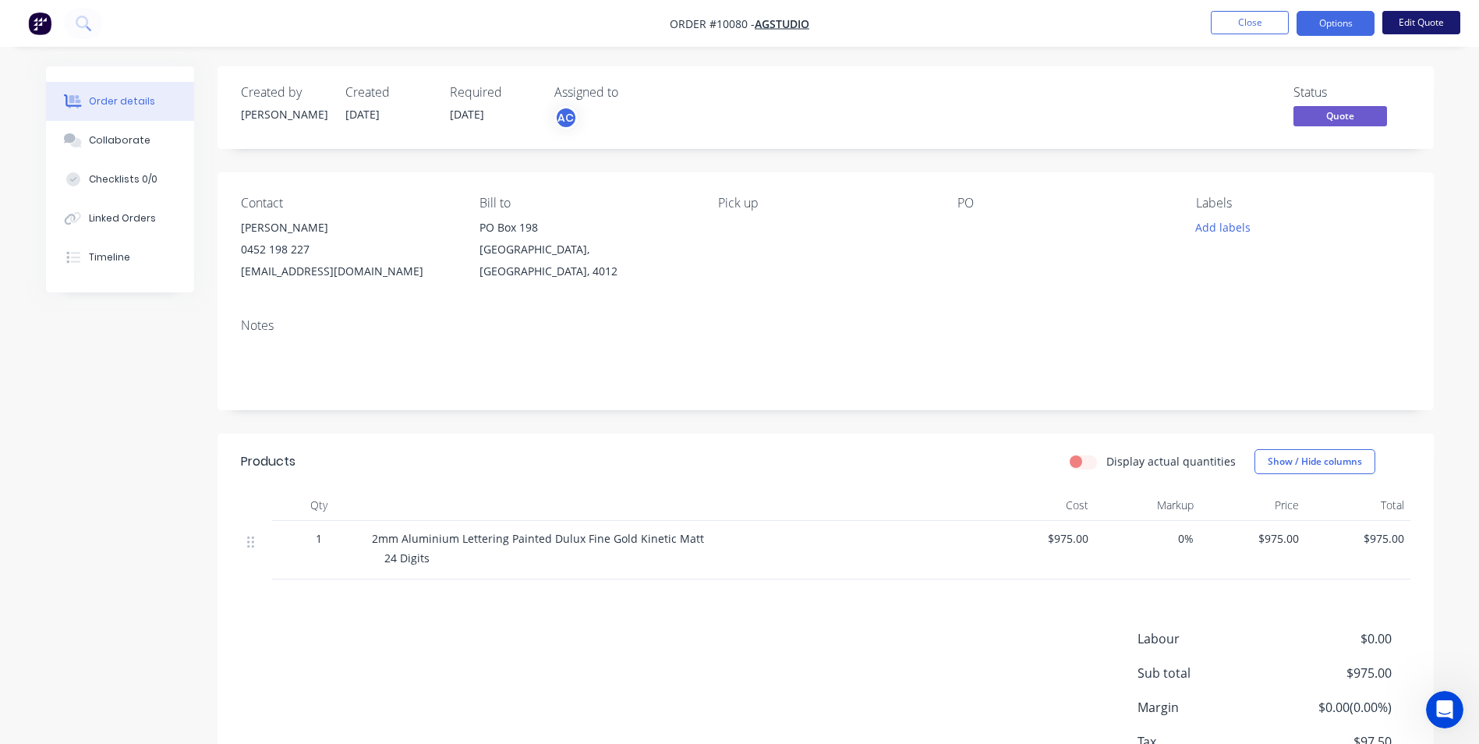
click at [1420, 22] on button "Edit Quote" at bounding box center [1421, 22] width 78 height 23
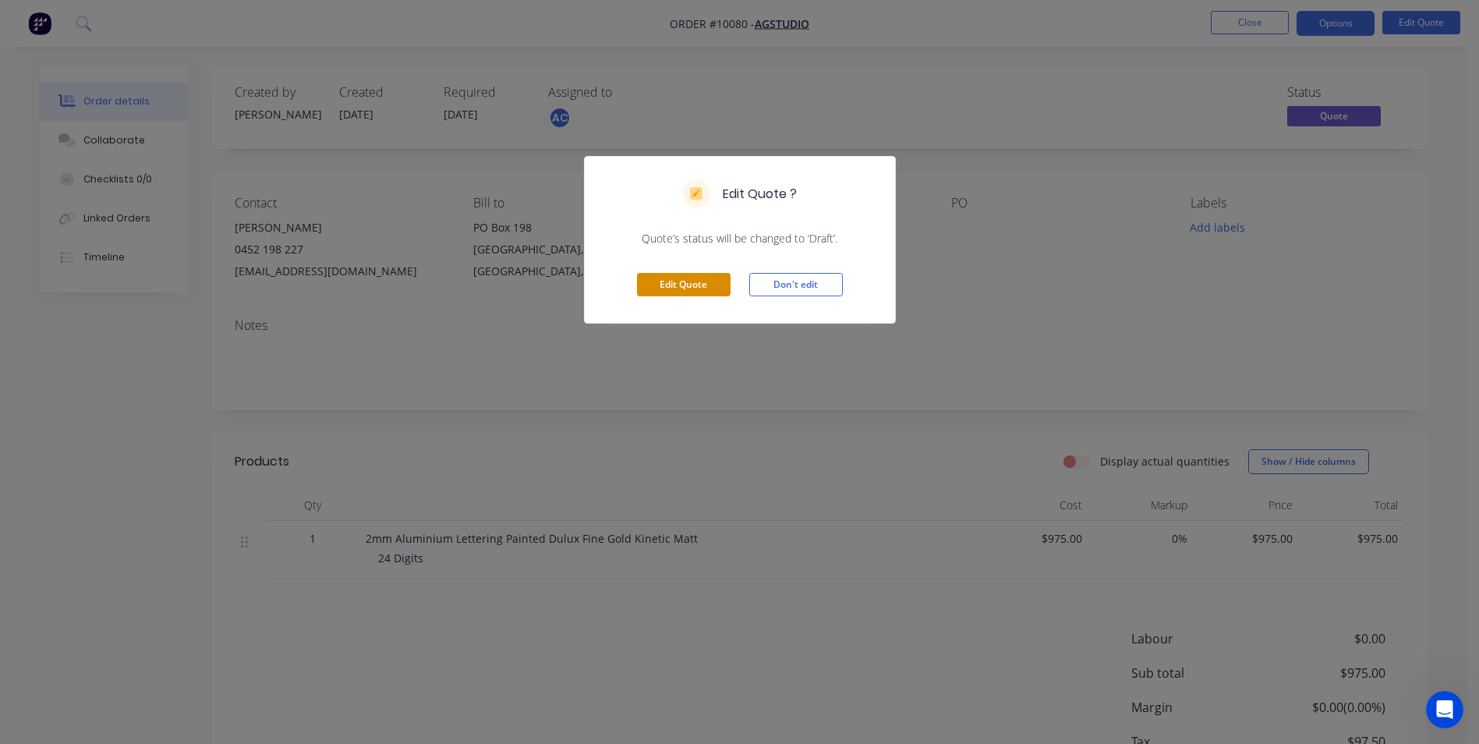
click at [688, 286] on button "Edit Quote" at bounding box center [684, 284] width 94 height 23
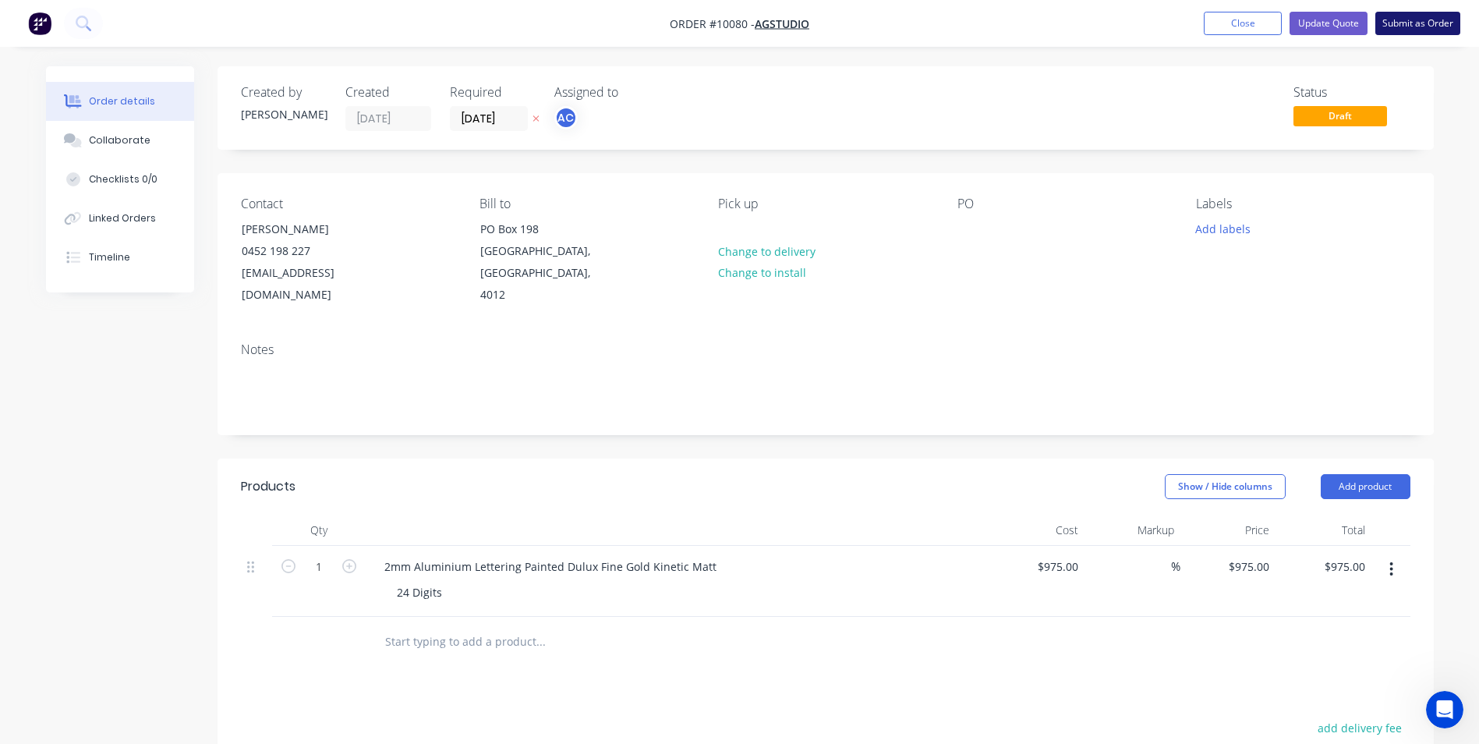
click at [1407, 23] on button "Submit as Order" at bounding box center [1417, 23] width 85 height 23
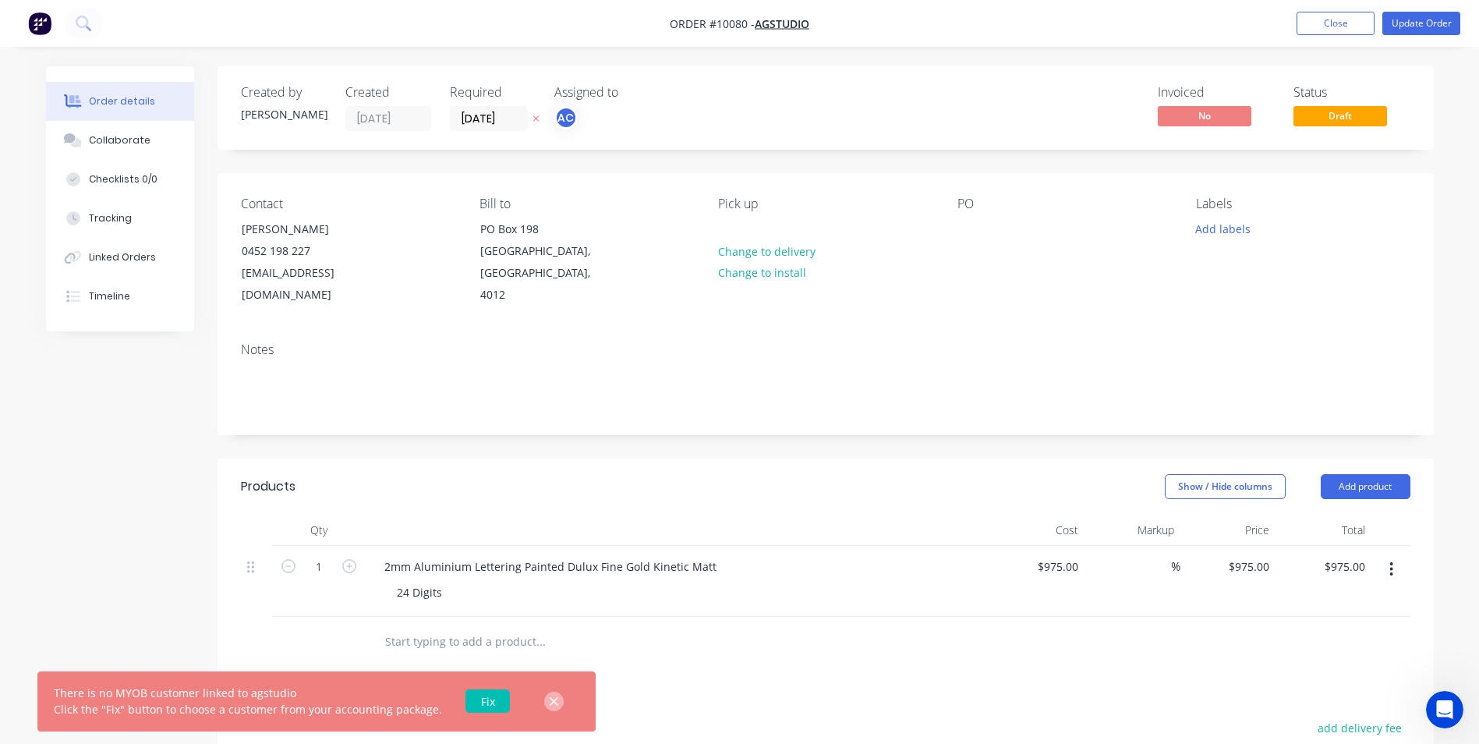
click at [550, 700] on icon "button" at bounding box center [554, 701] width 9 height 9
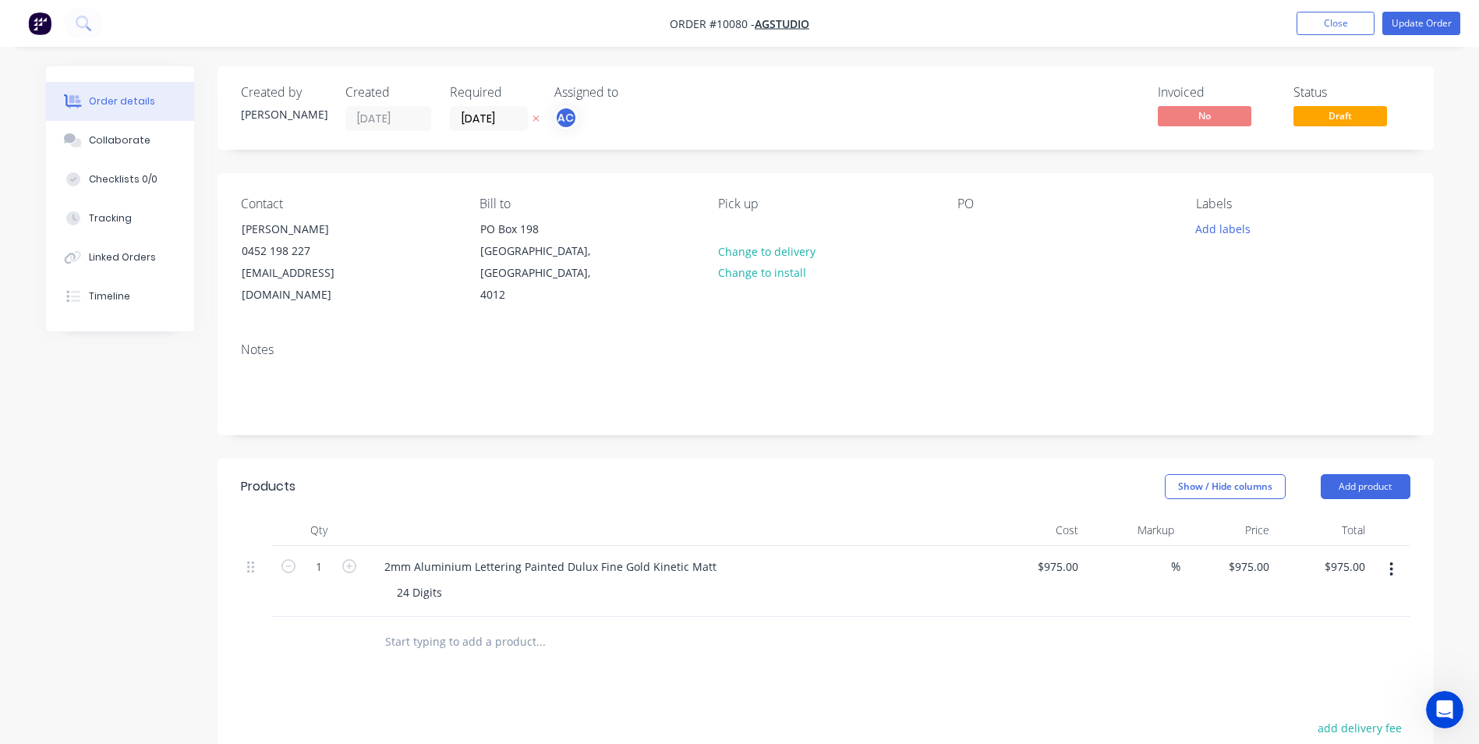
drag, startPoint x: 1322, startPoint y: 34, endPoint x: 1336, endPoint y: 36, distance: 14.2
click at [1325, 34] on button "Close" at bounding box center [1335, 23] width 78 height 23
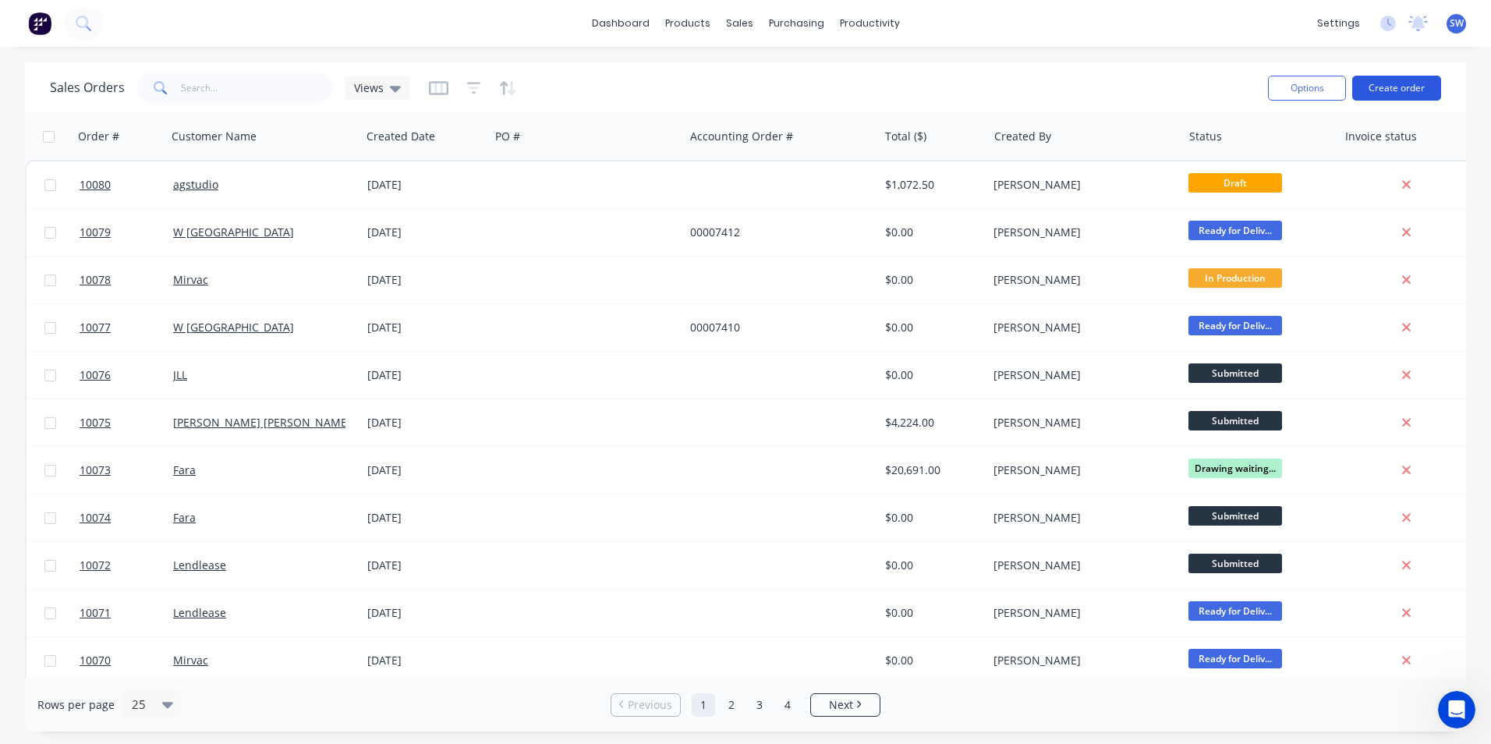
click at [1385, 79] on button "Create order" at bounding box center [1396, 88] width 89 height 25
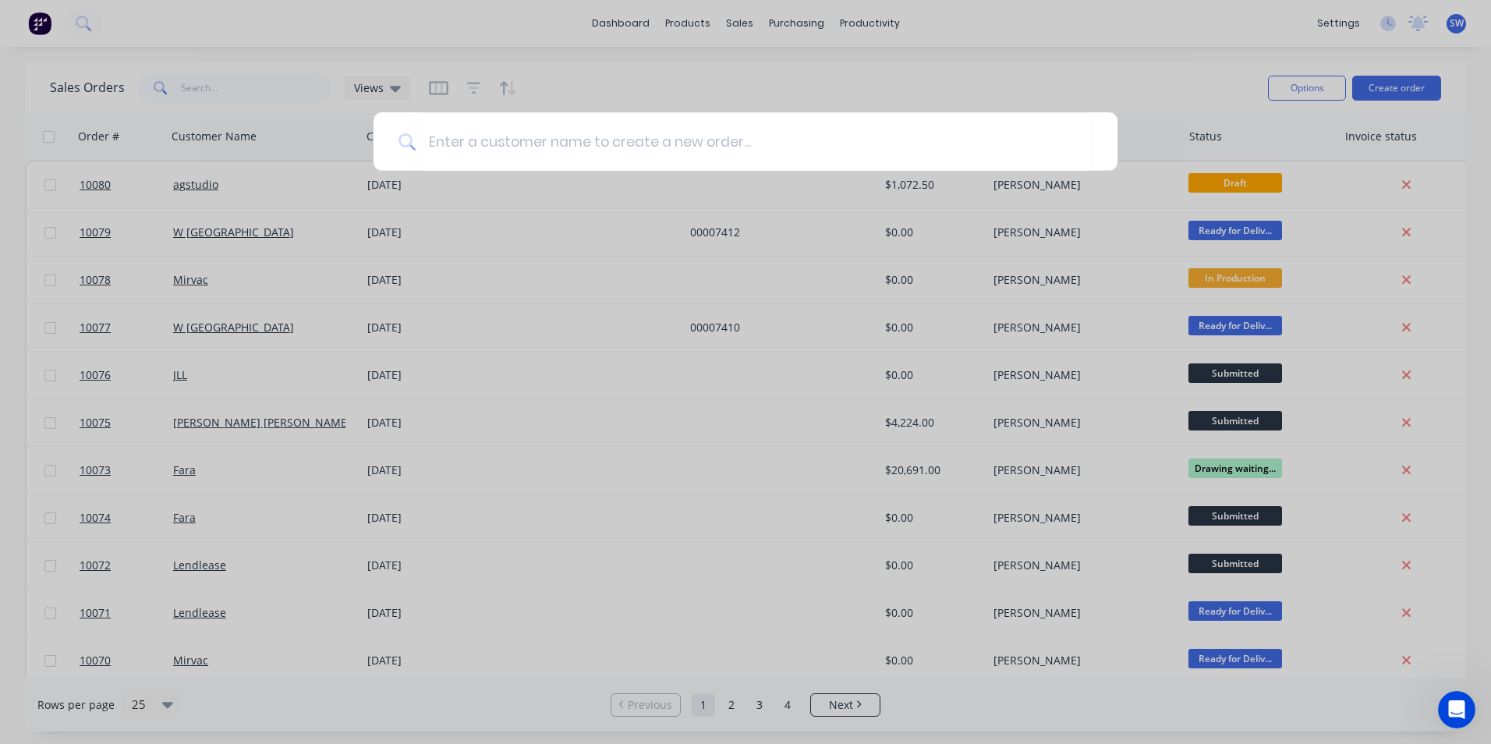
click at [1031, 93] on div at bounding box center [745, 372] width 1491 height 744
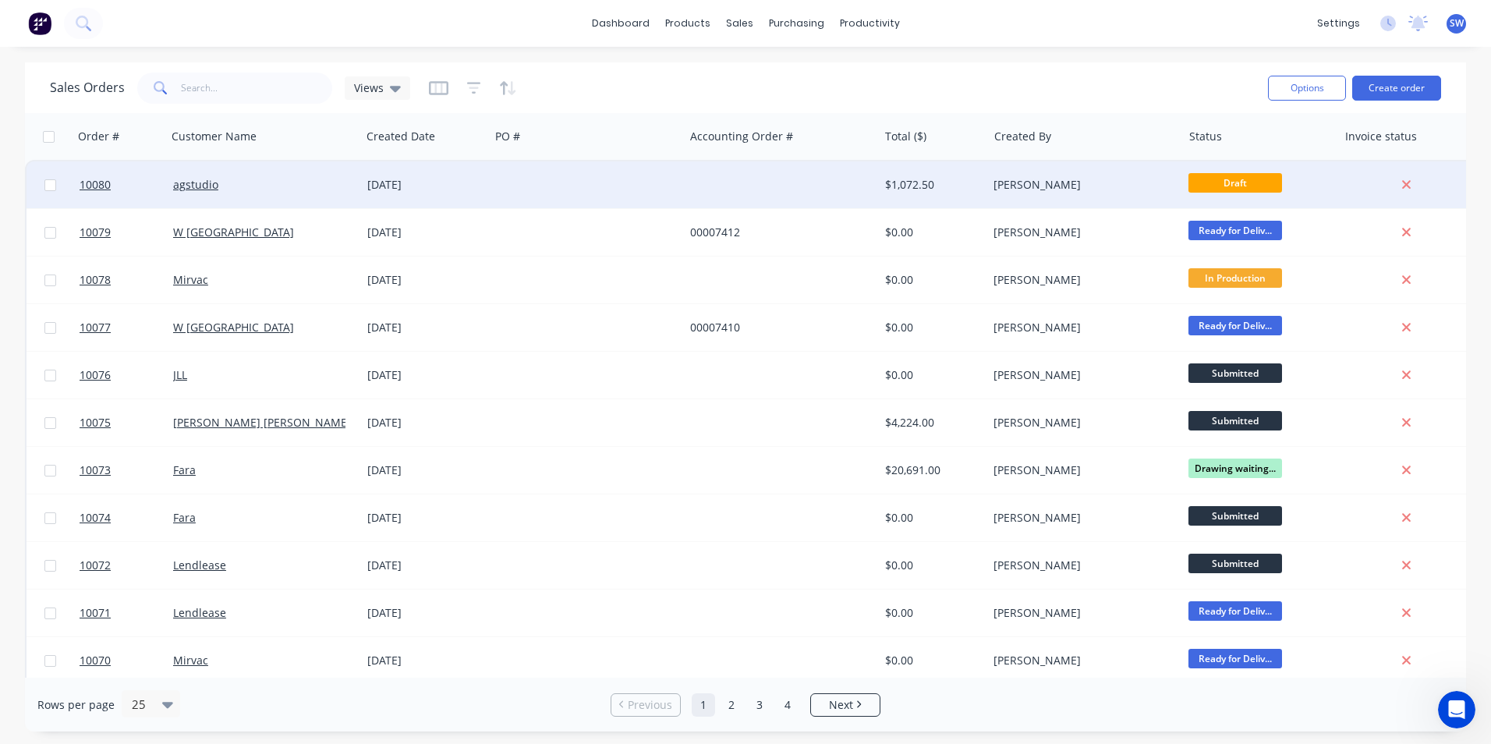
click at [1048, 192] on div "[PERSON_NAME]" at bounding box center [1079, 185] width 173 height 16
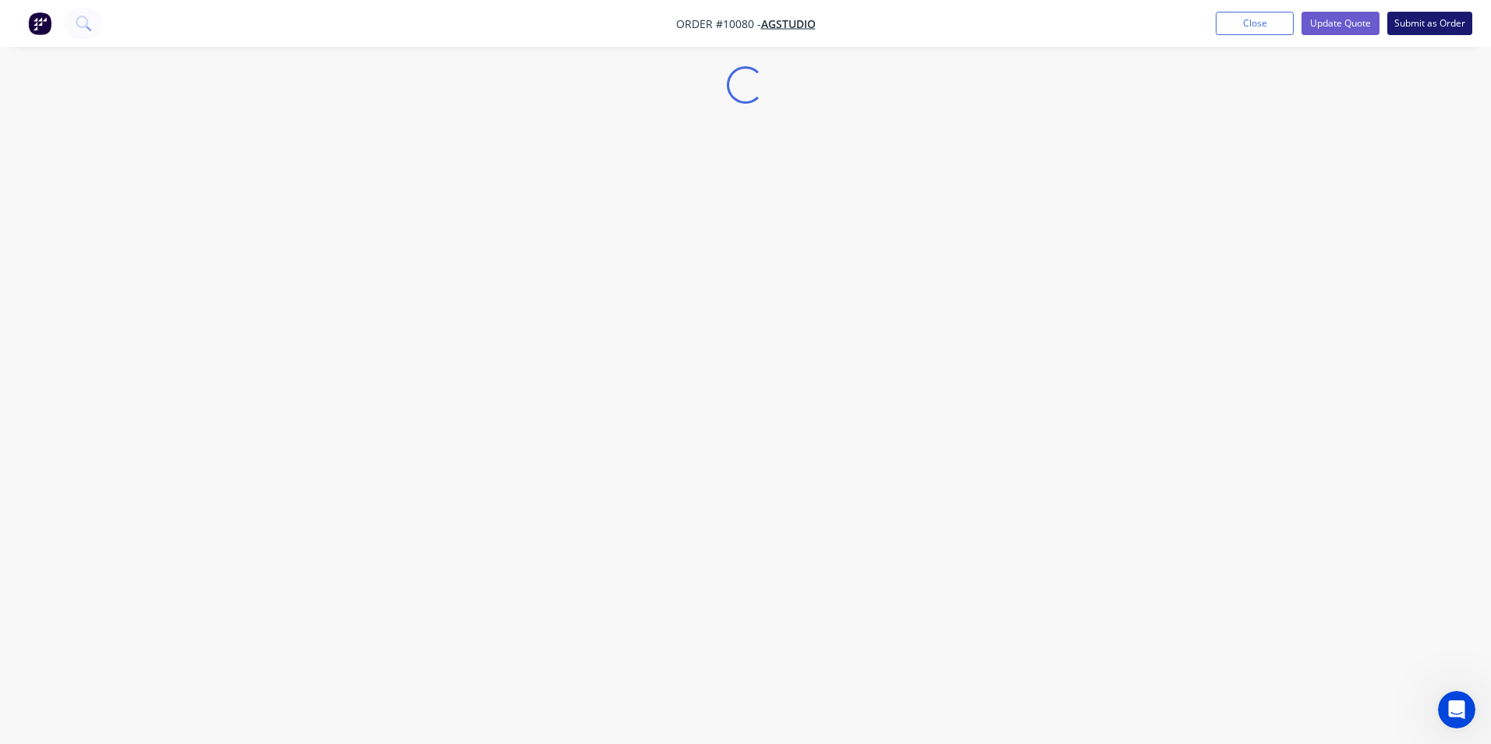
click at [1431, 23] on button "Submit as Order" at bounding box center [1429, 23] width 85 height 23
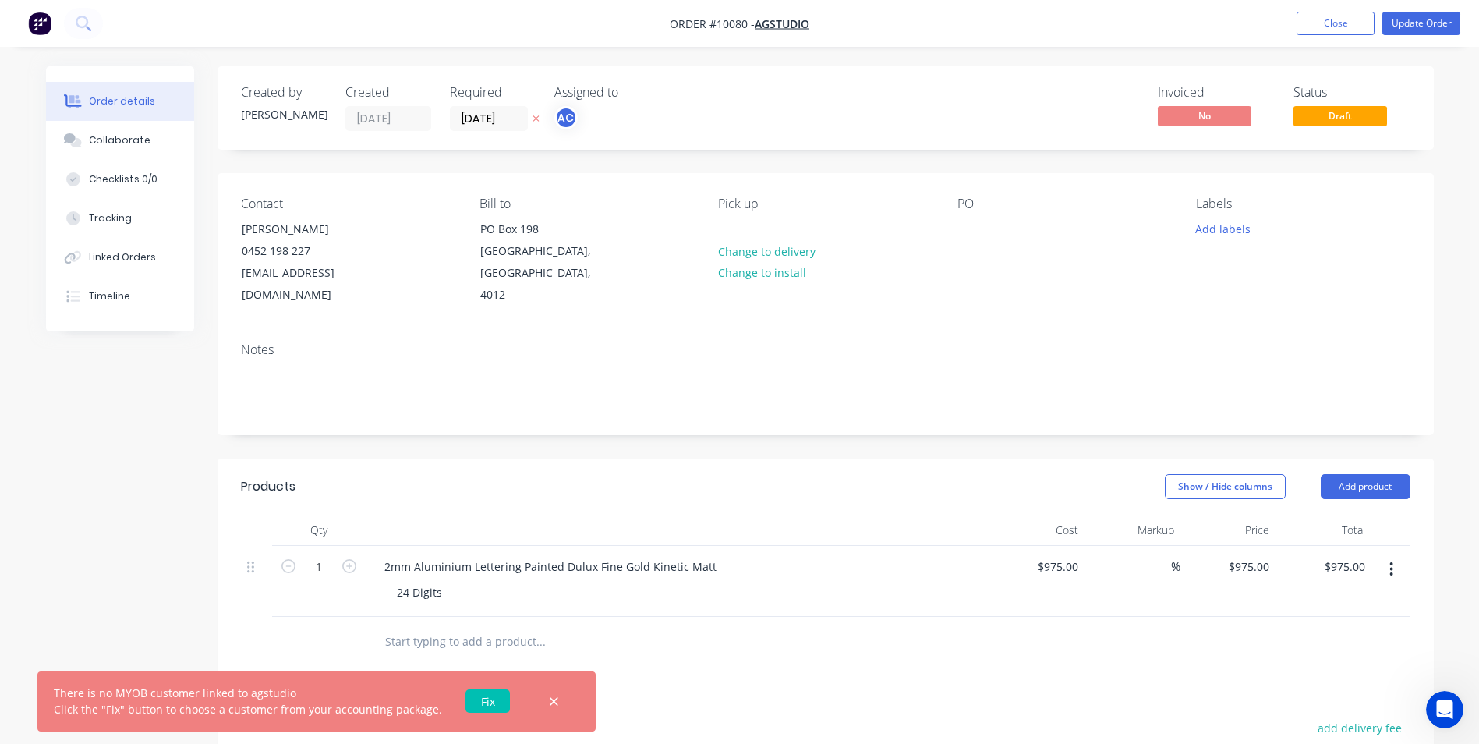
click at [473, 699] on link "Fix" at bounding box center [487, 700] width 44 height 23
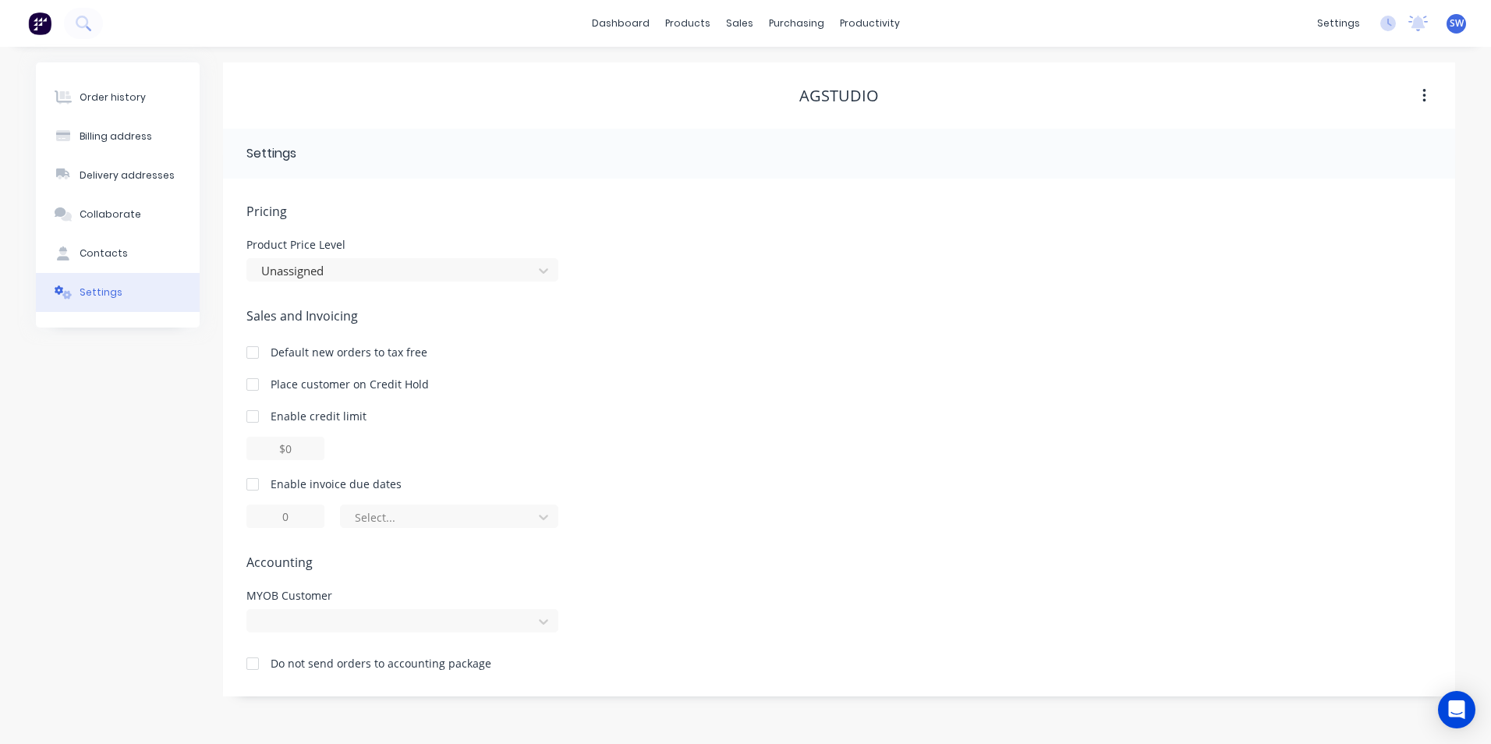
click at [255, 662] on div at bounding box center [252, 663] width 31 height 31
click at [113, 91] on div "Order history" at bounding box center [113, 97] width 66 height 14
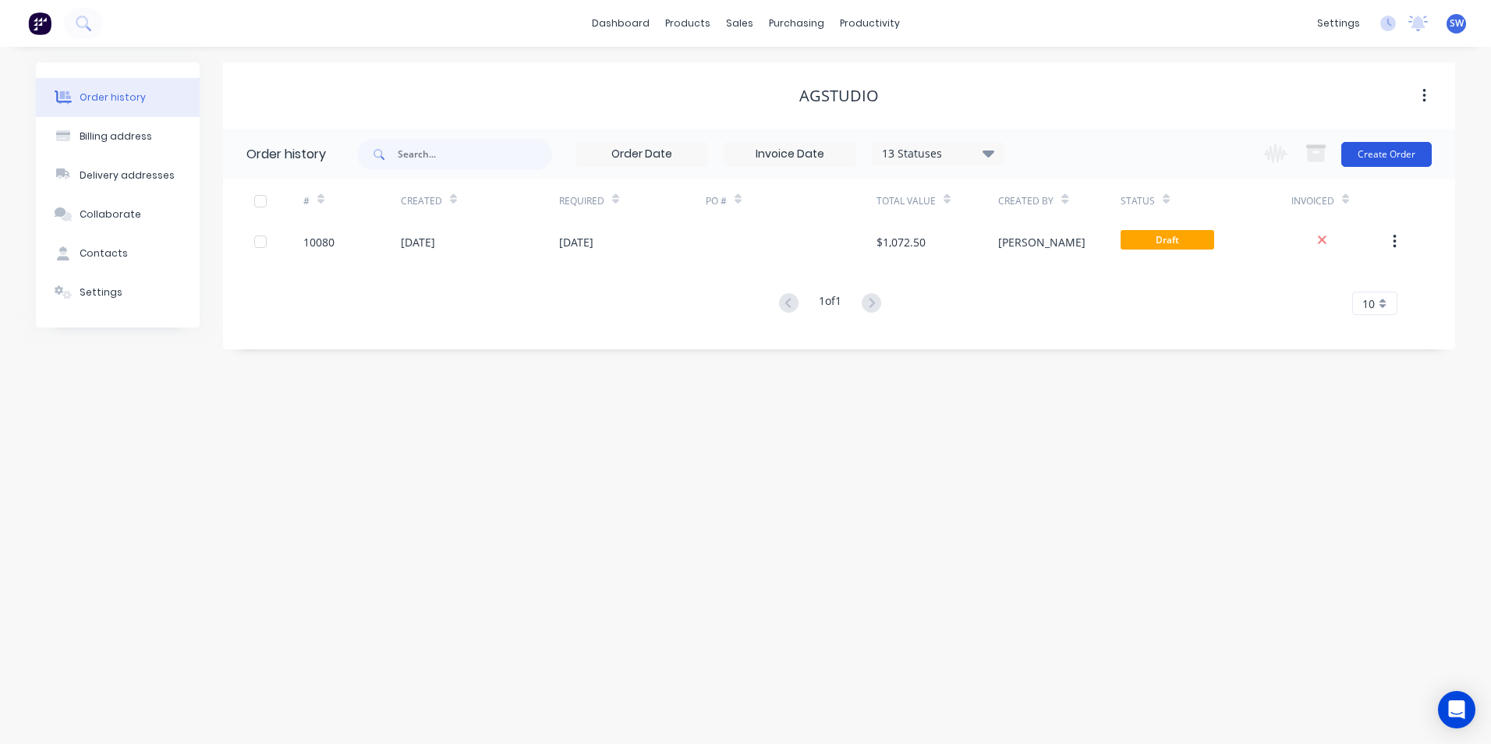
click at [1391, 157] on button "Create Order" at bounding box center [1386, 154] width 90 height 25
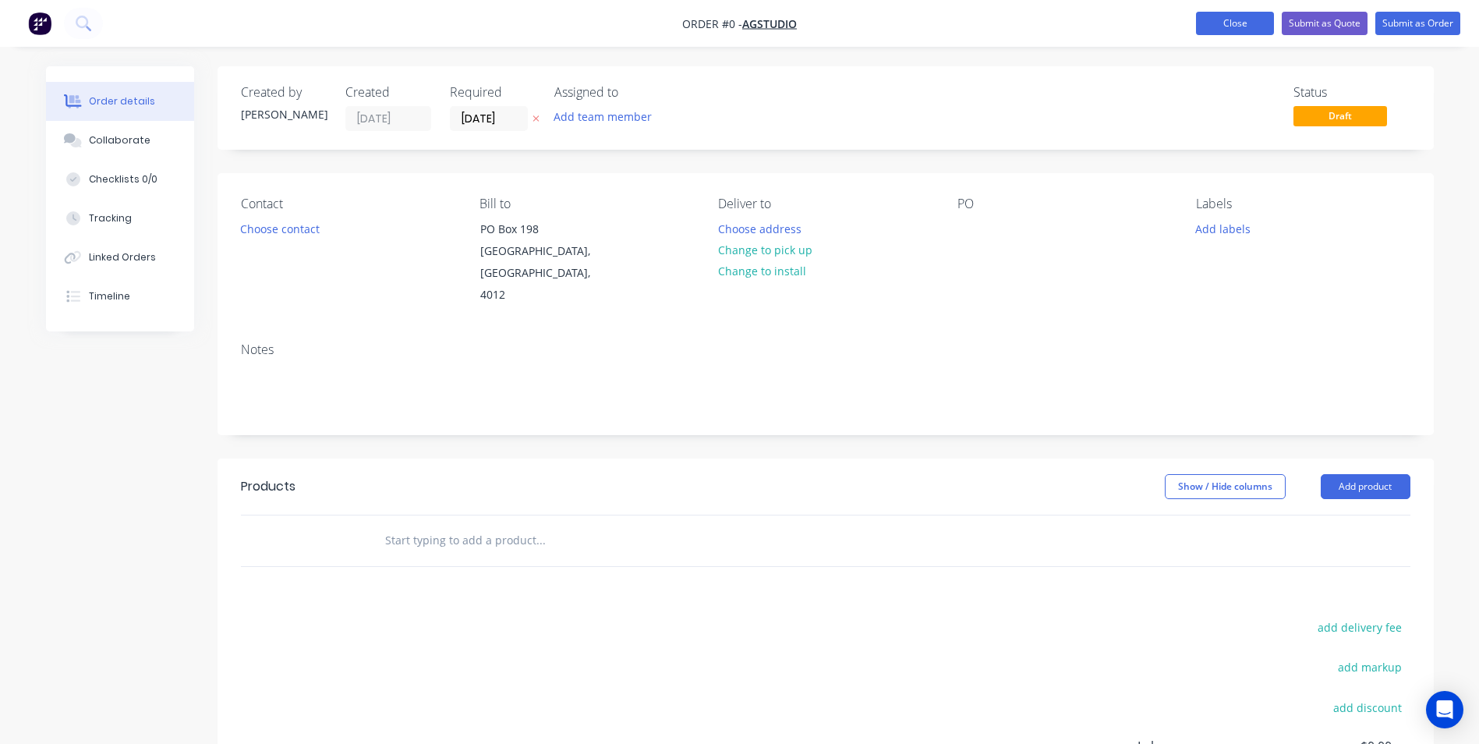
click at [1230, 25] on button "Close" at bounding box center [1235, 23] width 78 height 23
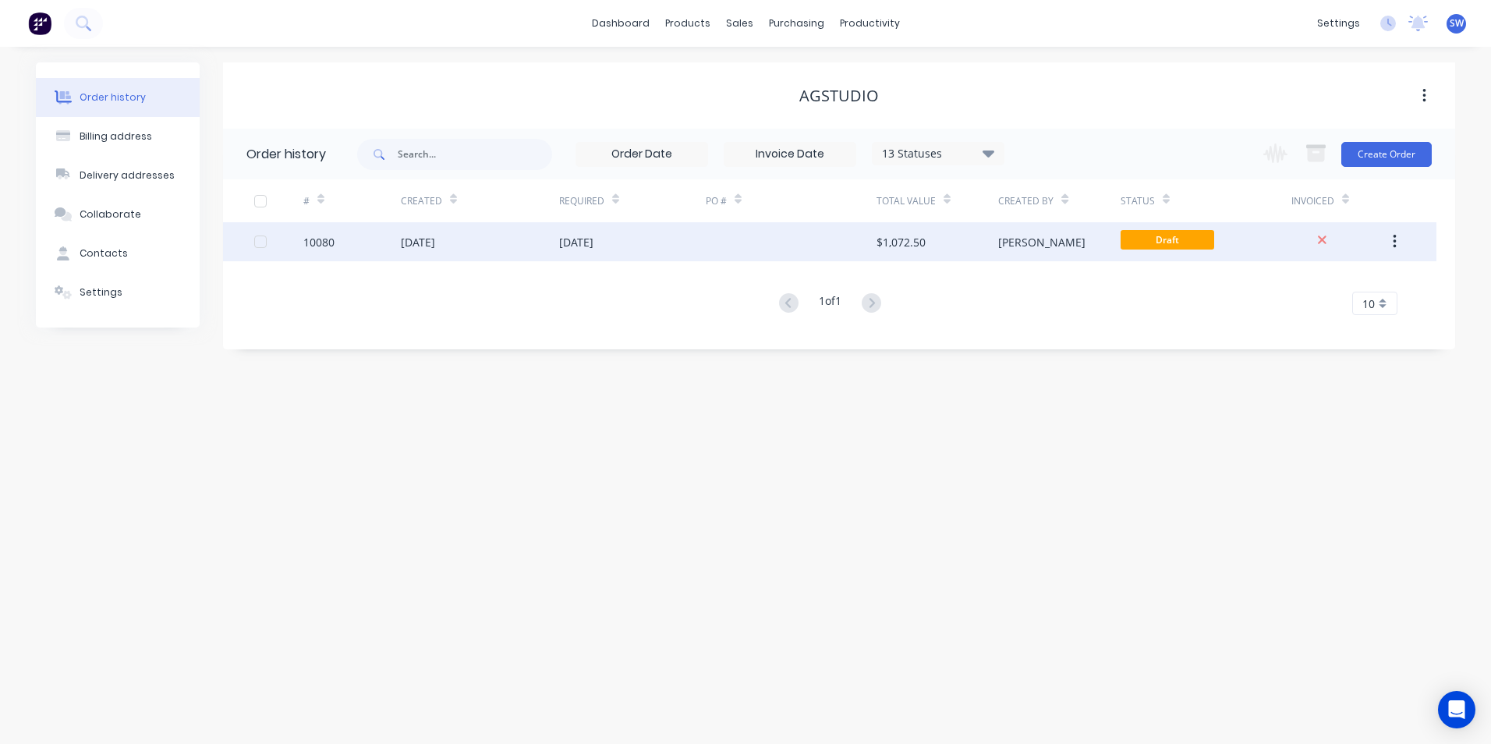
click at [429, 237] on div "[DATE]" at bounding box center [418, 242] width 34 height 16
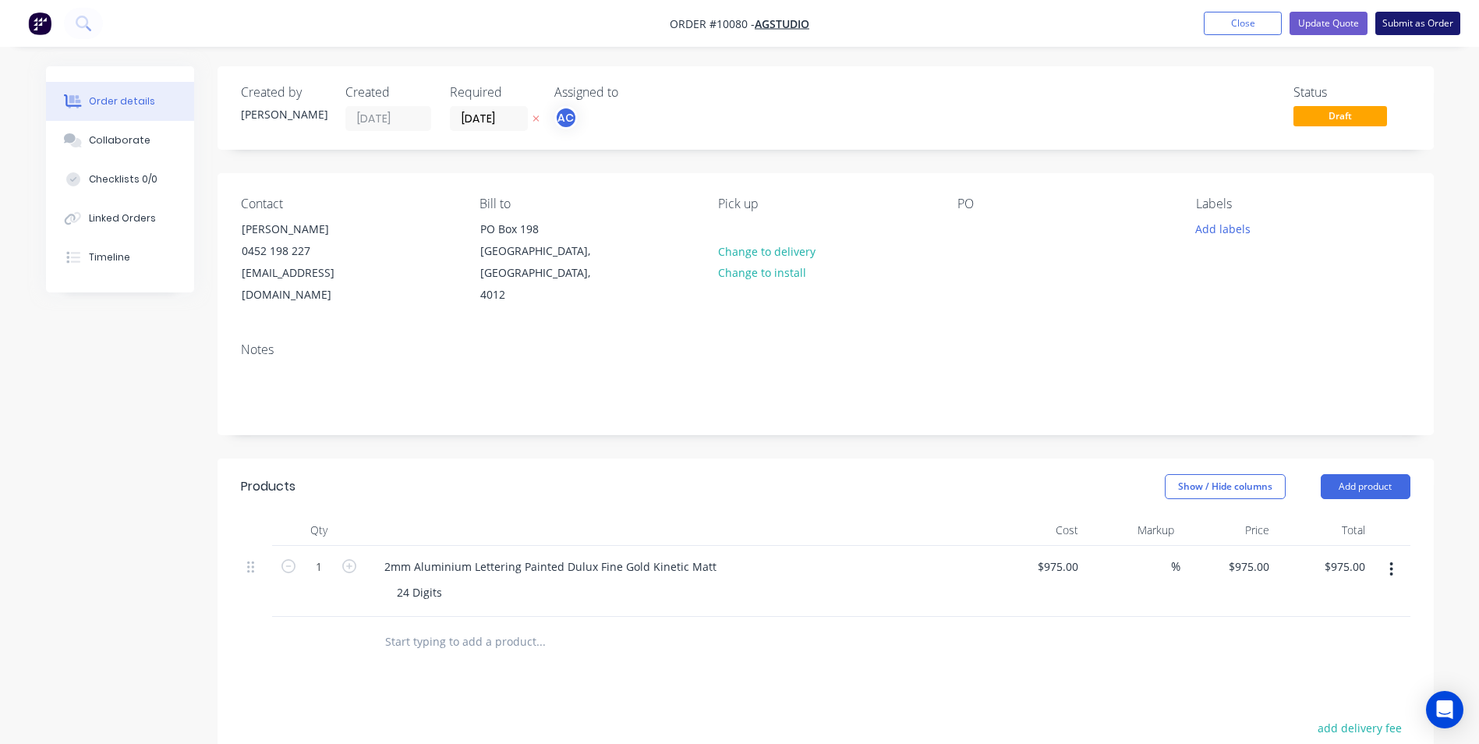
click at [1414, 20] on button "Submit as Order" at bounding box center [1417, 23] width 85 height 23
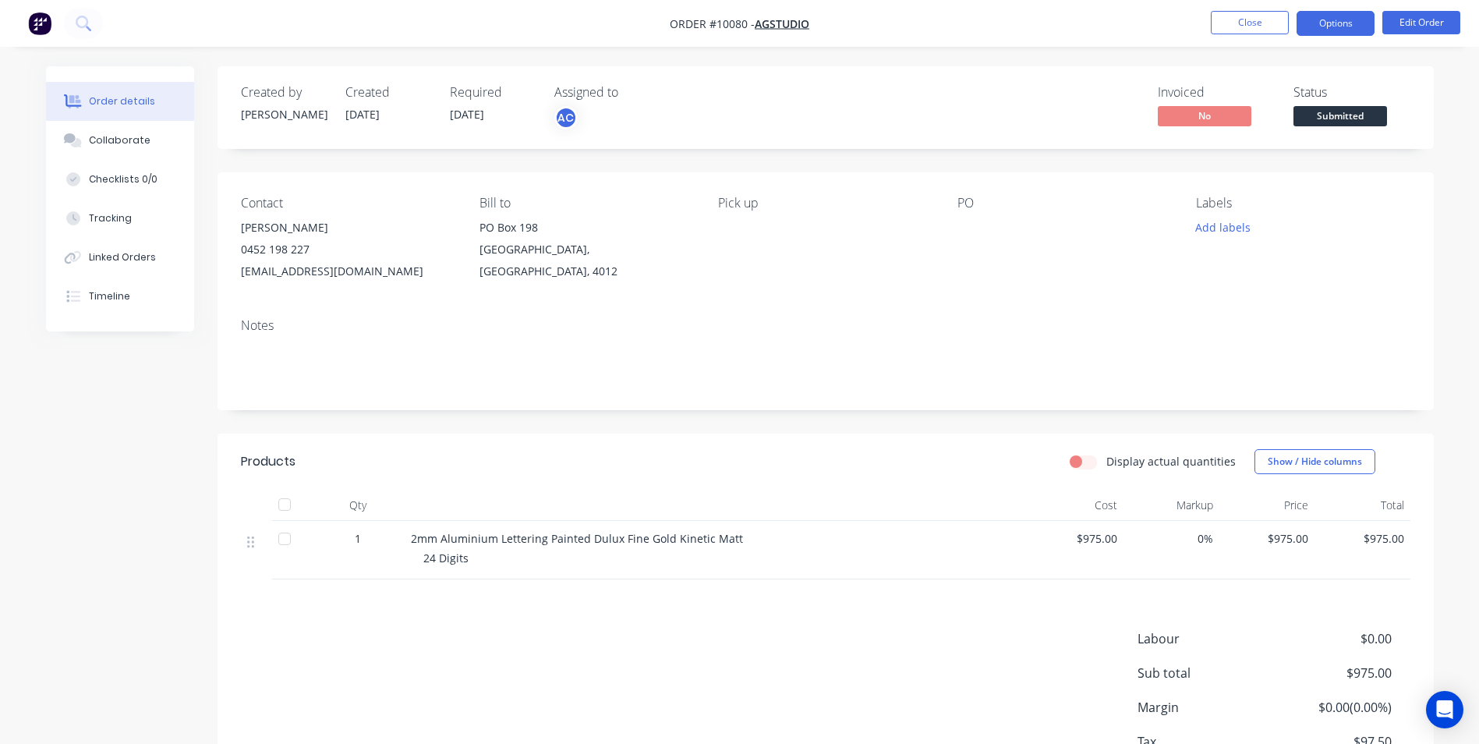
click at [1335, 24] on button "Options" at bounding box center [1335, 23] width 78 height 25
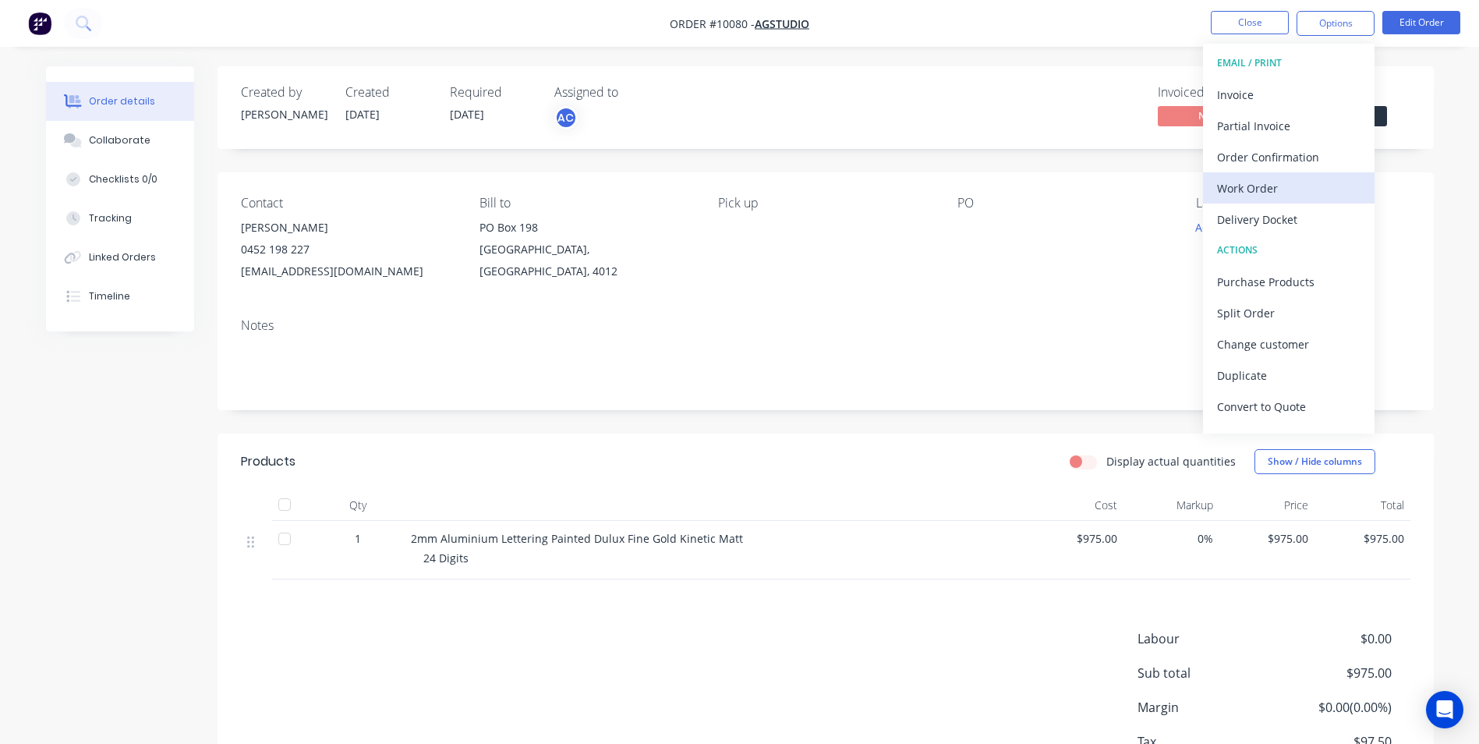
click at [1261, 189] on div "Work Order" at bounding box center [1288, 188] width 143 height 23
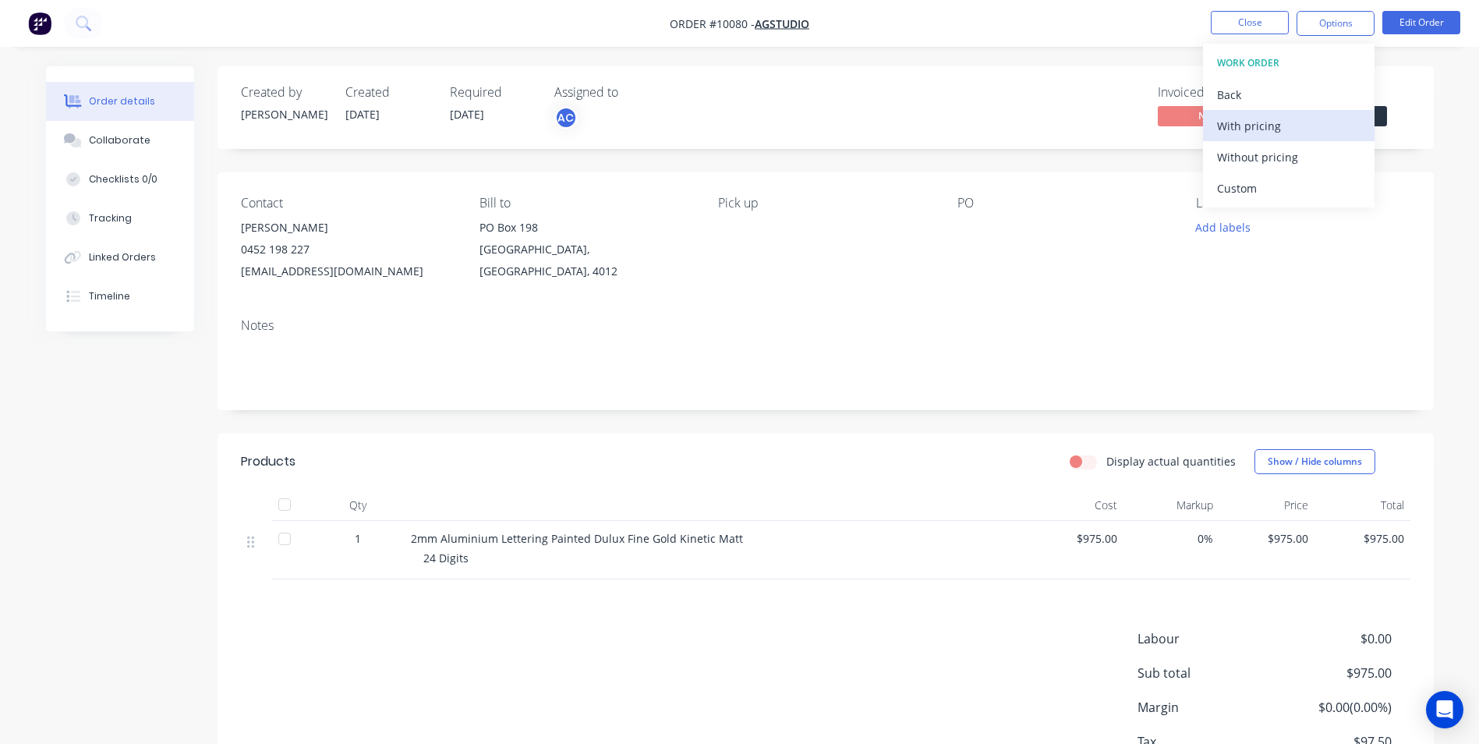
click at [1259, 122] on div "With pricing" at bounding box center [1288, 126] width 143 height 23
click at [1176, 307] on div "Notes" at bounding box center [826, 358] width 1216 height 104
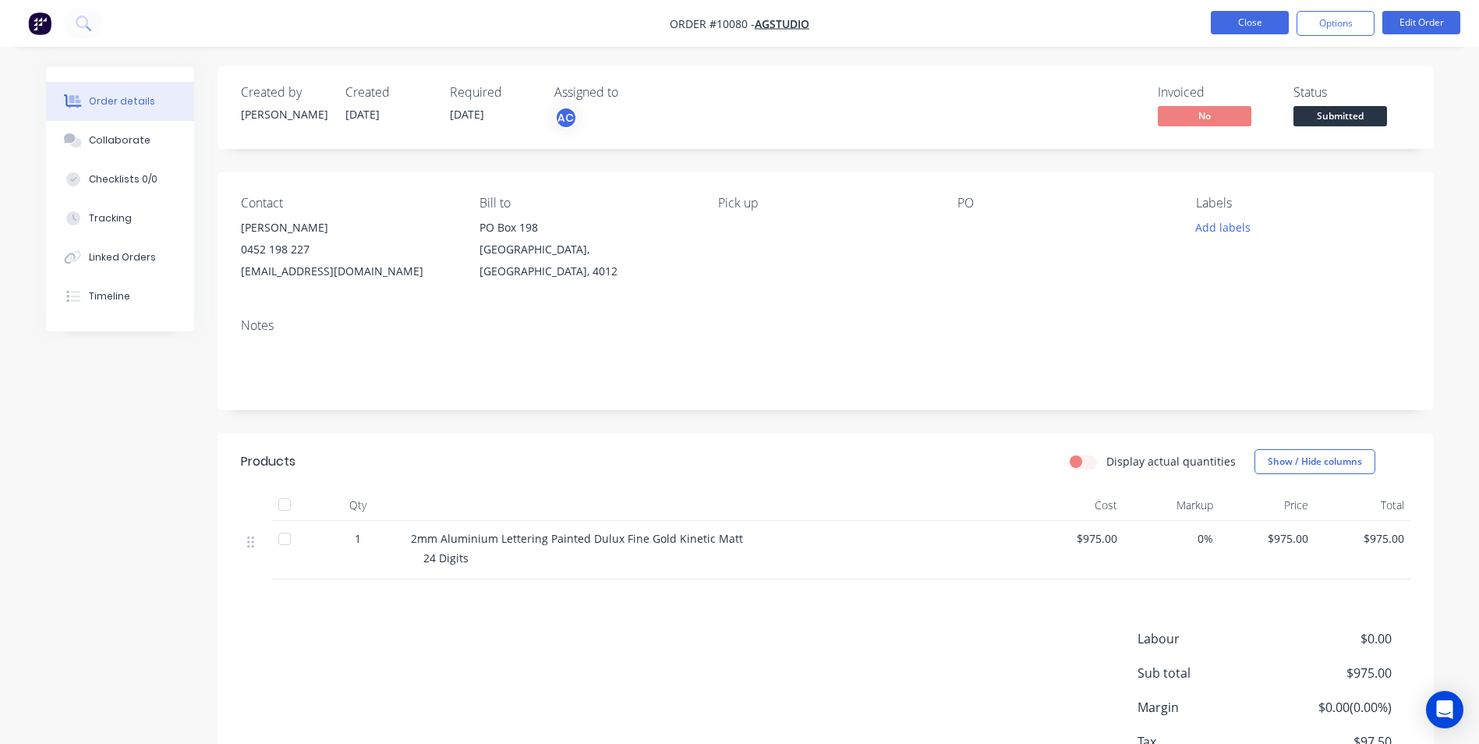
click at [1246, 12] on button "Close" at bounding box center [1250, 22] width 78 height 23
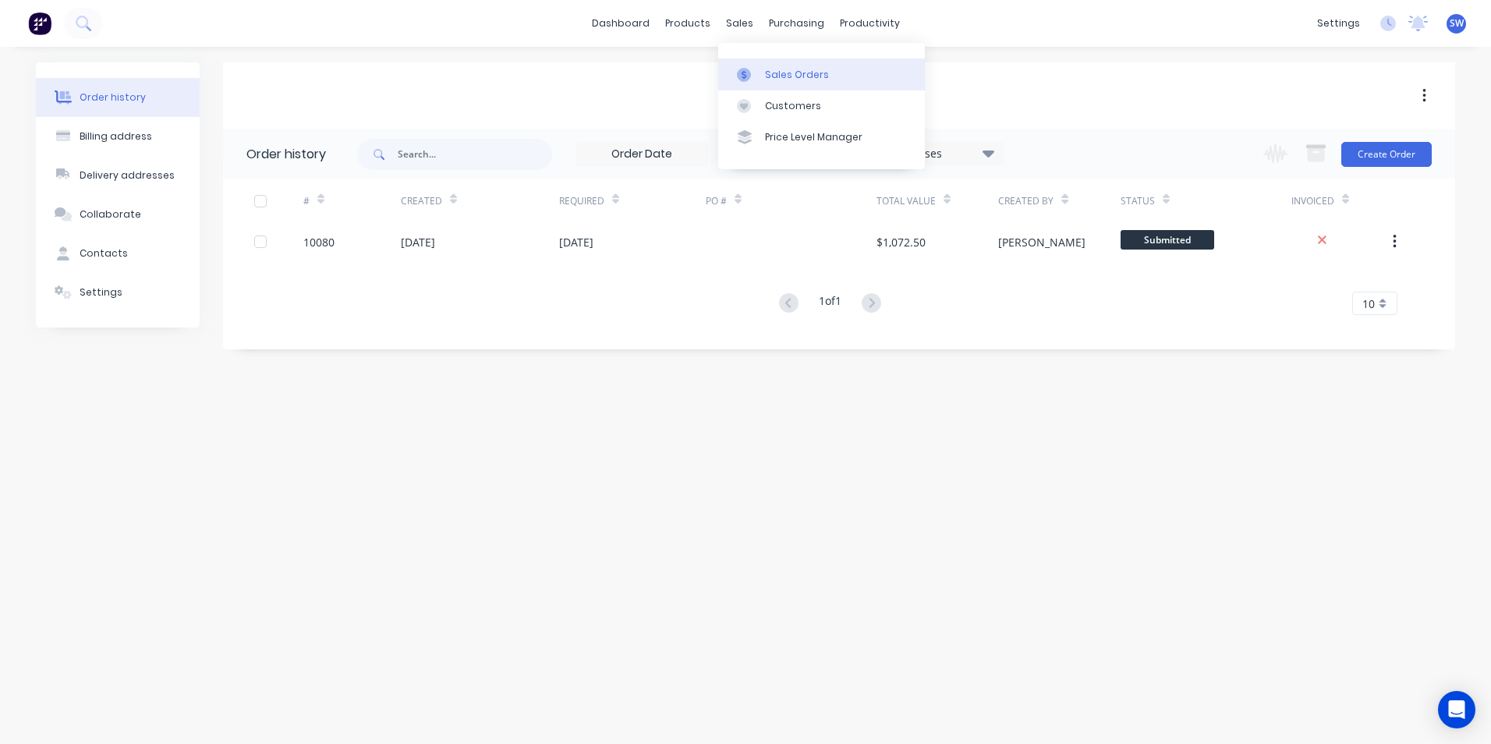
click at [780, 81] on div "Sales Orders" at bounding box center [797, 75] width 64 height 14
